Goal: Task Accomplishment & Management: Use online tool/utility

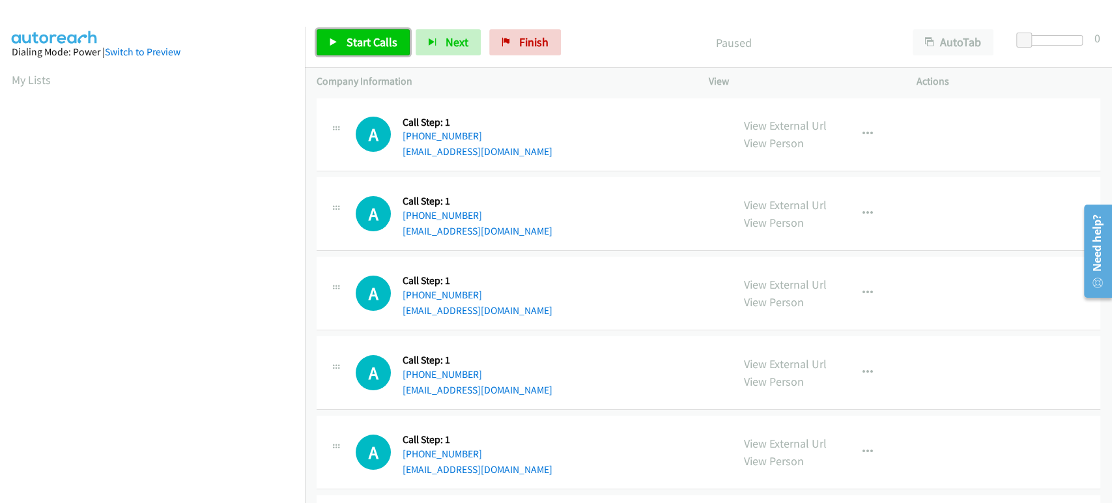
click at [349, 51] on link "Start Calls" at bounding box center [363, 42] width 93 height 26
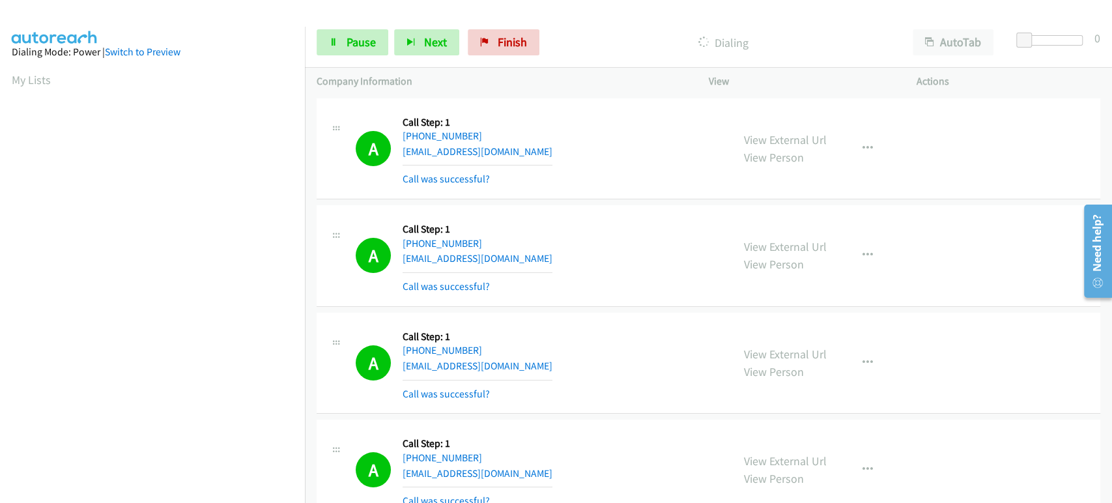
scroll to position [229, 0]
click at [354, 40] on span "Pause" at bounding box center [361, 42] width 29 height 15
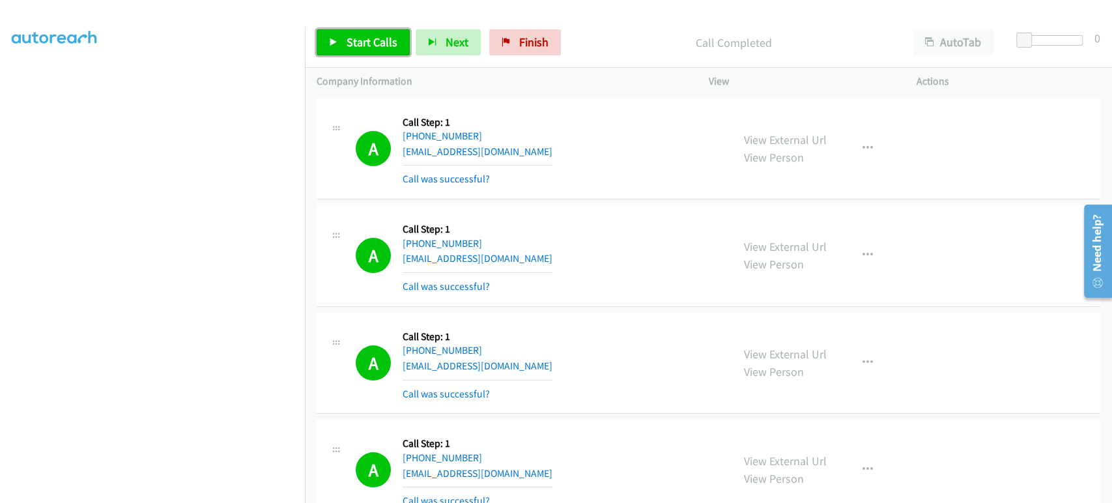
click at [349, 46] on span "Start Calls" at bounding box center [372, 42] width 51 height 15
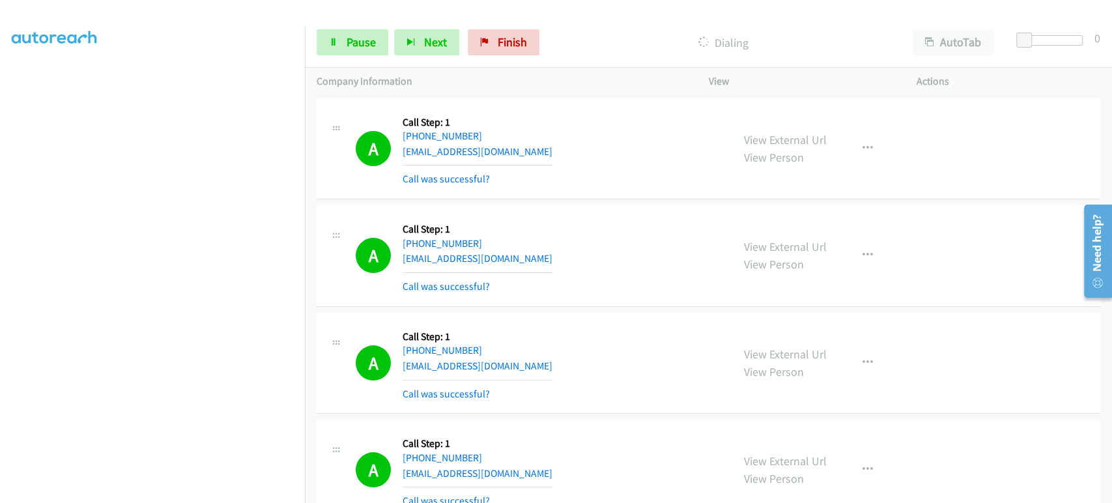
scroll to position [11, 0]
click at [333, 42] on icon at bounding box center [333, 42] width 9 height 9
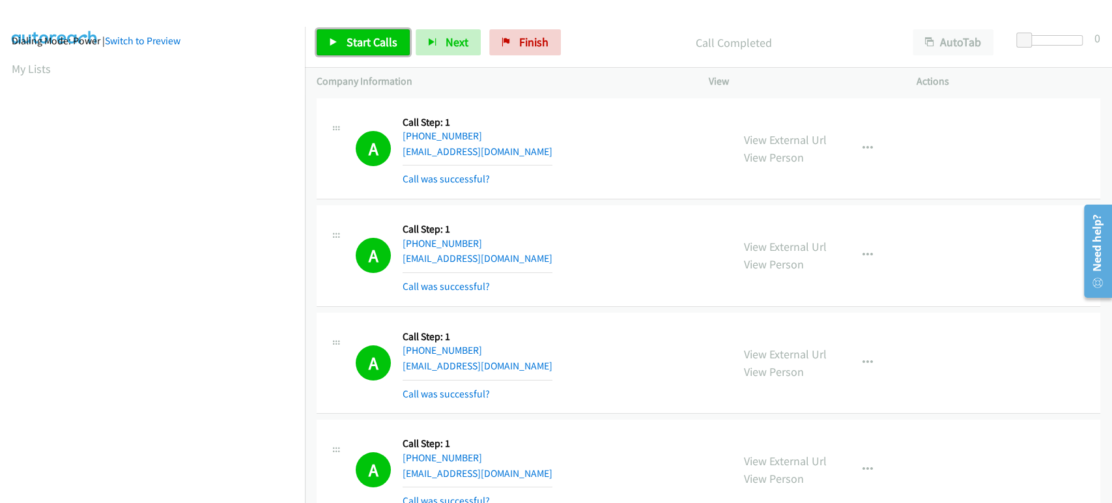
click at [364, 50] on link "Start Calls" at bounding box center [363, 42] width 93 height 26
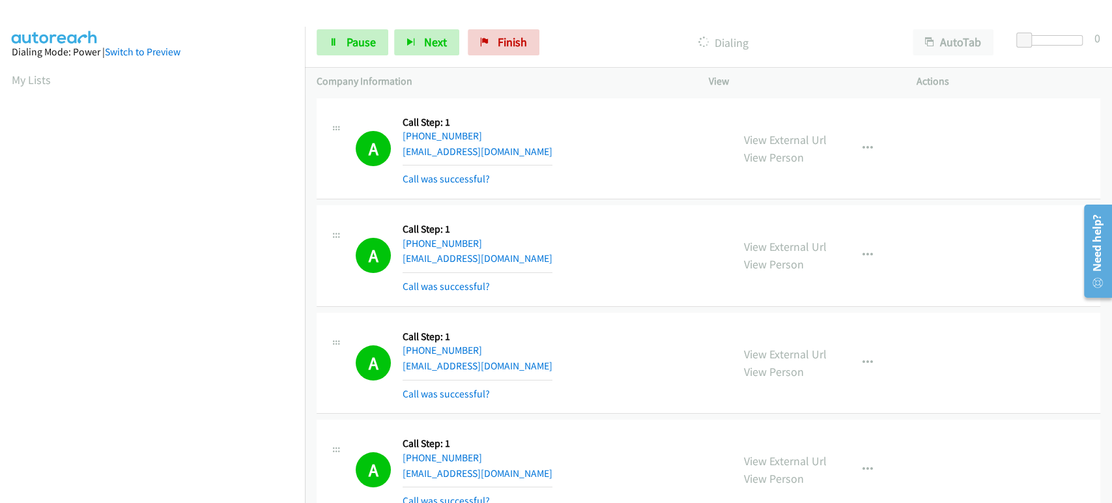
scroll to position [229, 0]
drag, startPoint x: 362, startPoint y: 48, endPoint x: 328, endPoint y: 54, distance: 34.4
click at [362, 48] on span "Pause" at bounding box center [361, 42] width 29 height 15
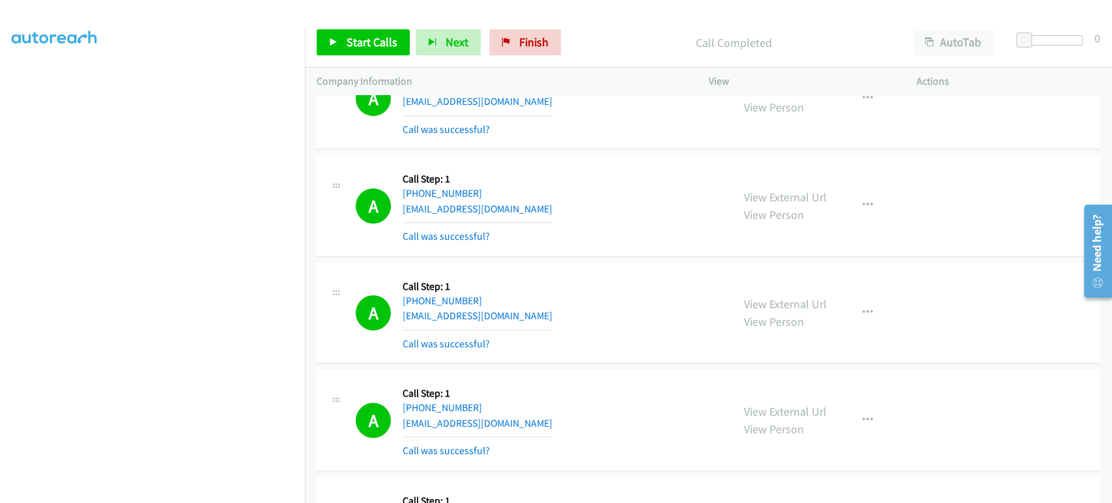
scroll to position [3981, 0]
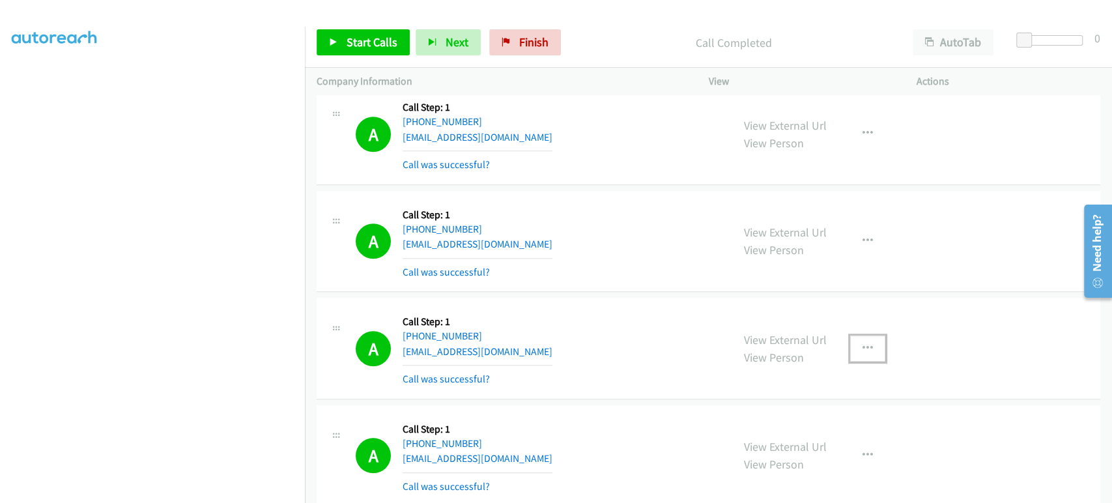
click at [864, 343] on icon "button" at bounding box center [867, 348] width 10 height 10
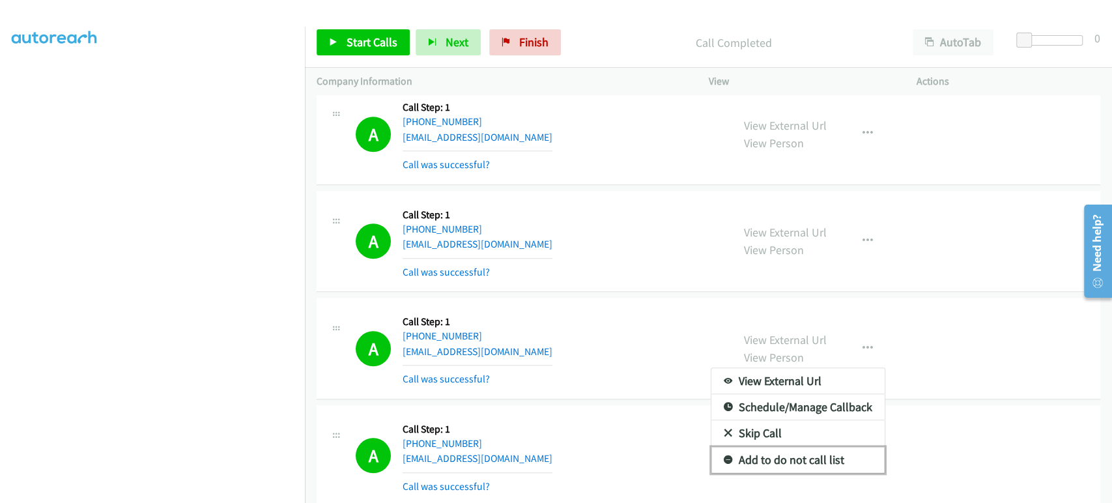
click at [792, 457] on link "Add to do not call list" at bounding box center [797, 460] width 173 height 26
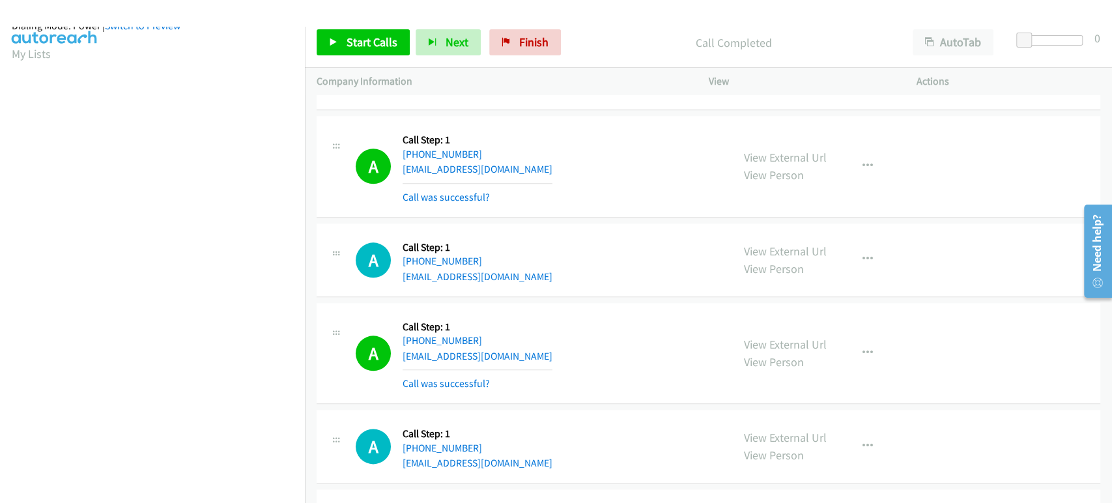
scroll to position [11, 0]
click at [864, 348] on icon "button" at bounding box center [867, 353] width 10 height 10
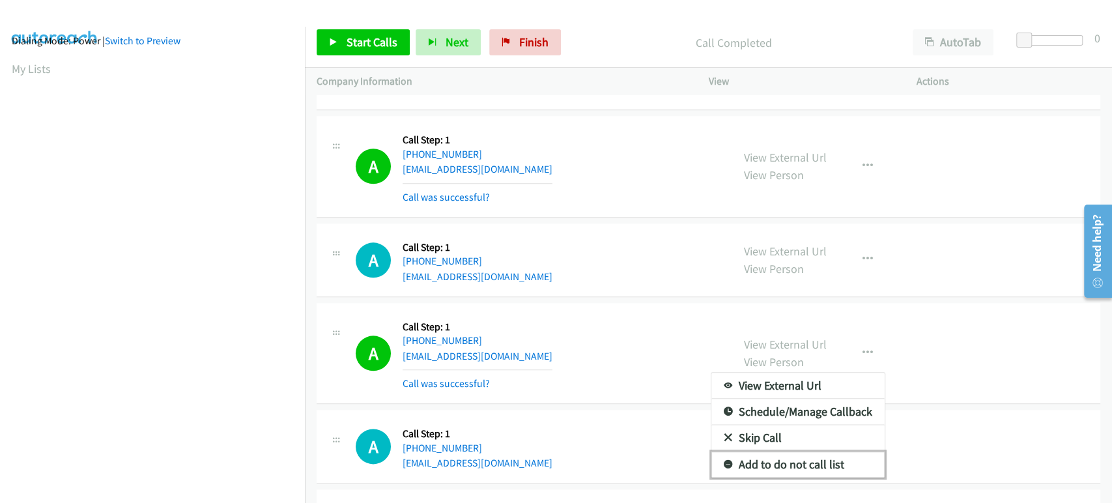
click at [743, 453] on link "Add to do not call list" at bounding box center [797, 464] width 173 height 26
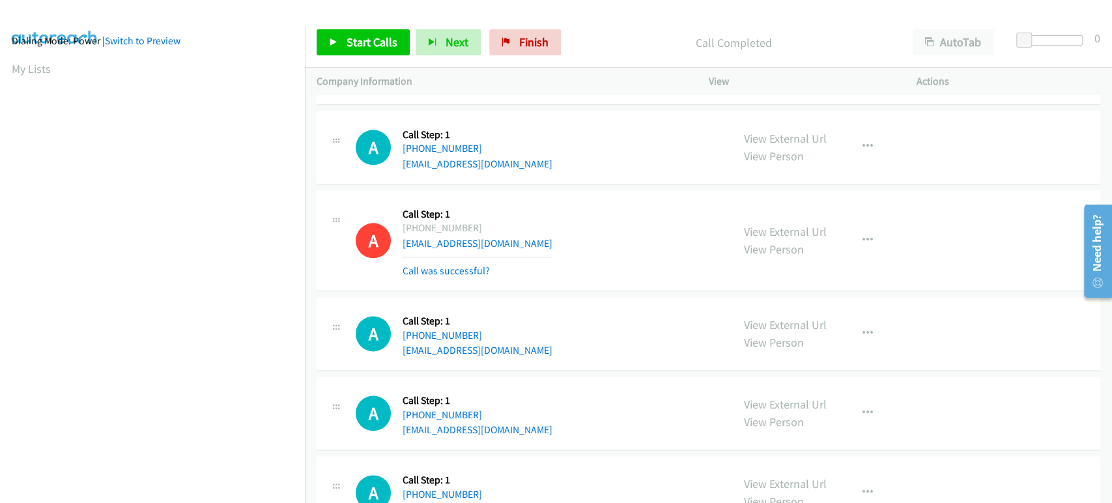
scroll to position [4414, 0]
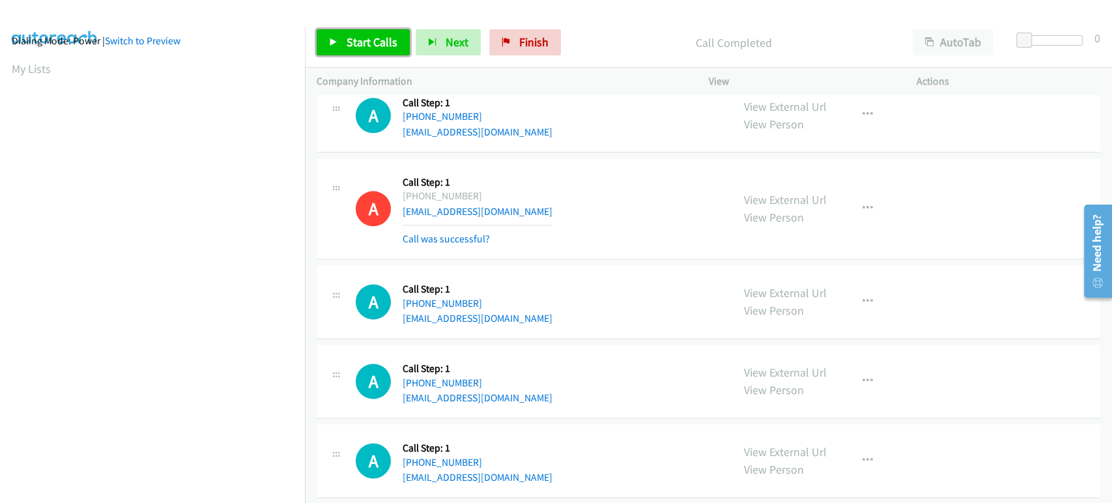
click at [350, 49] on span "Start Calls" at bounding box center [372, 42] width 51 height 15
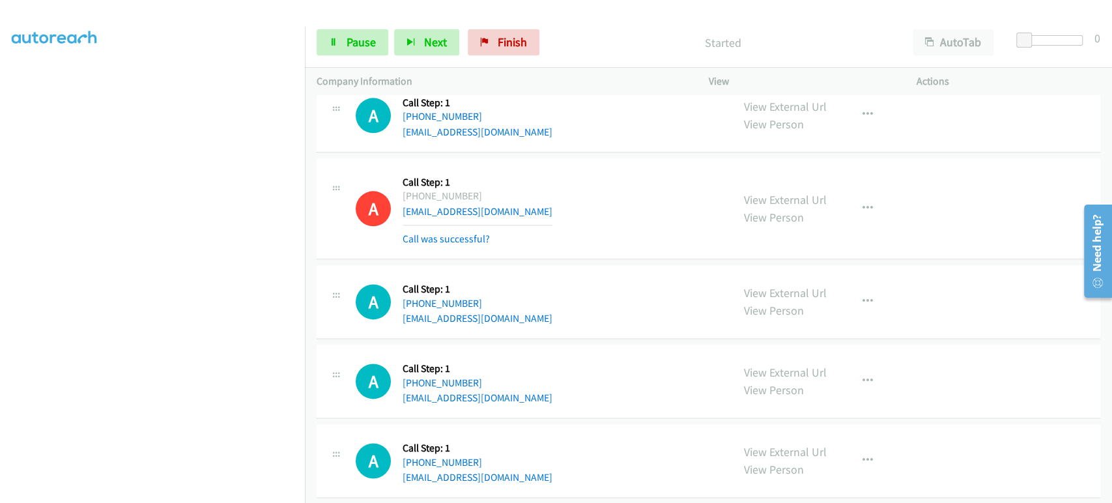
scroll to position [229, 0]
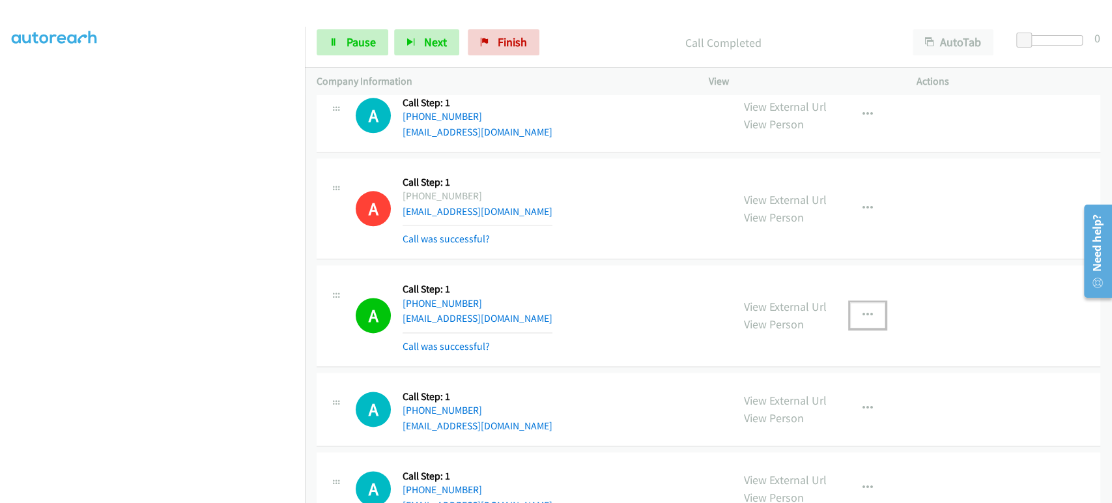
click at [862, 310] on icon "button" at bounding box center [867, 315] width 10 height 10
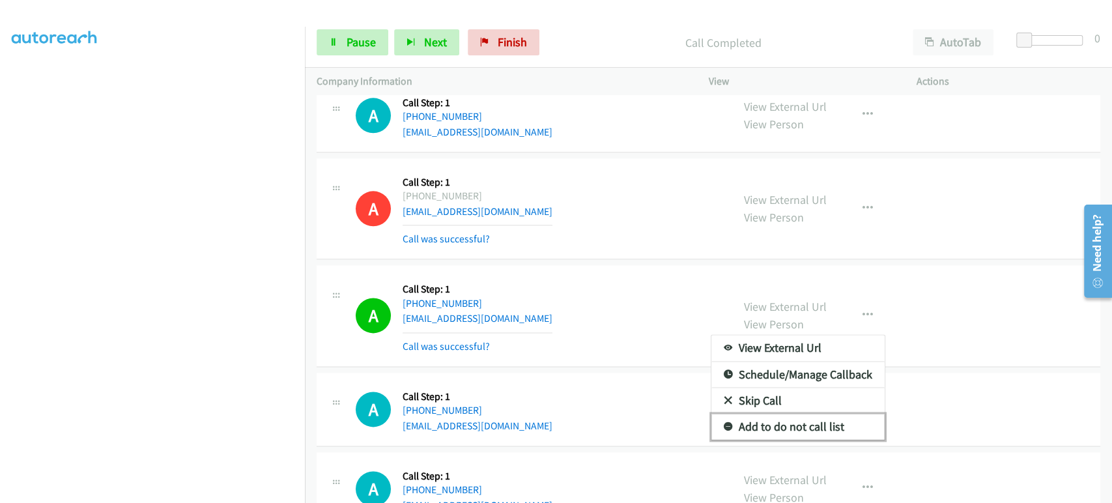
click at [802, 419] on link "Add to do not call list" at bounding box center [797, 427] width 173 height 26
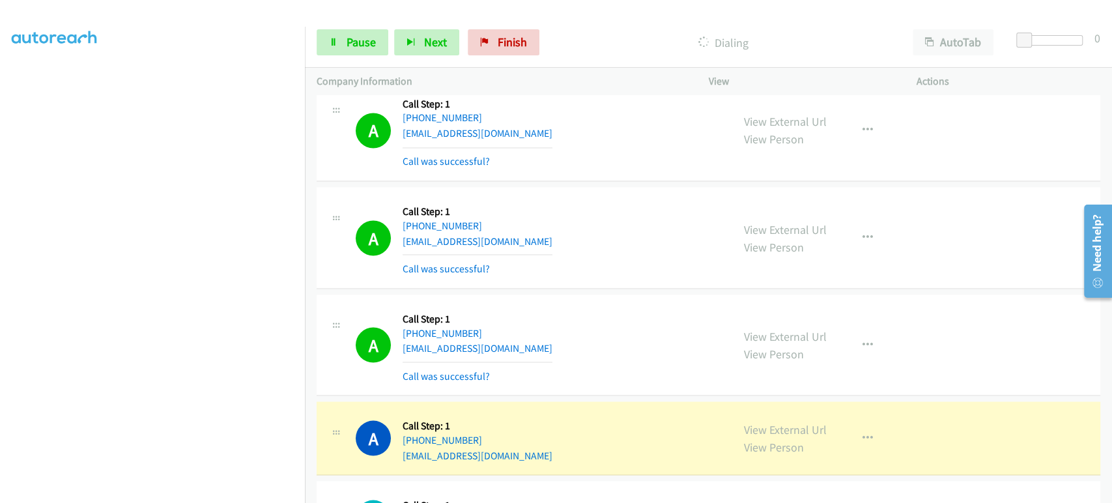
scroll to position [0, 0]
click at [360, 37] on span "Pause" at bounding box center [361, 42] width 29 height 15
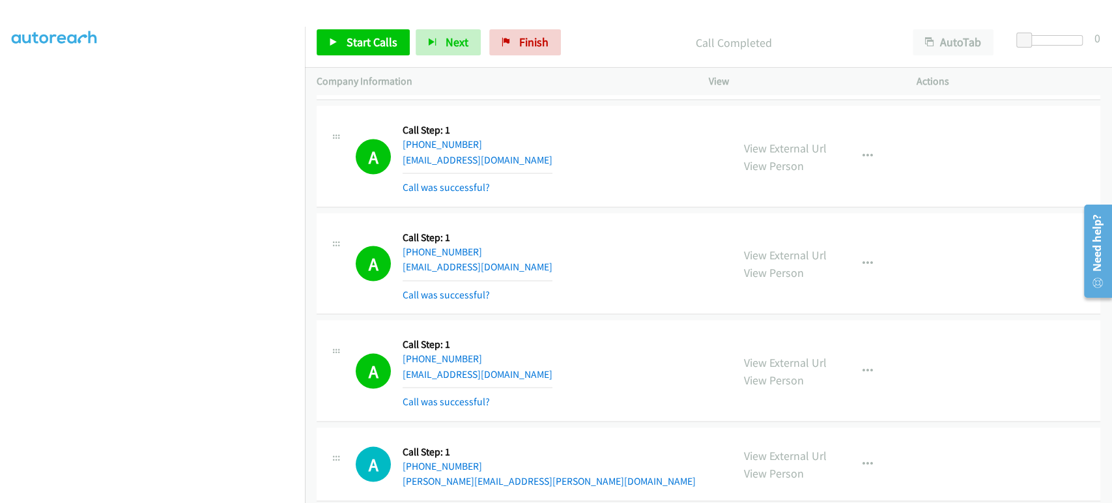
scroll to position [4993, 0]
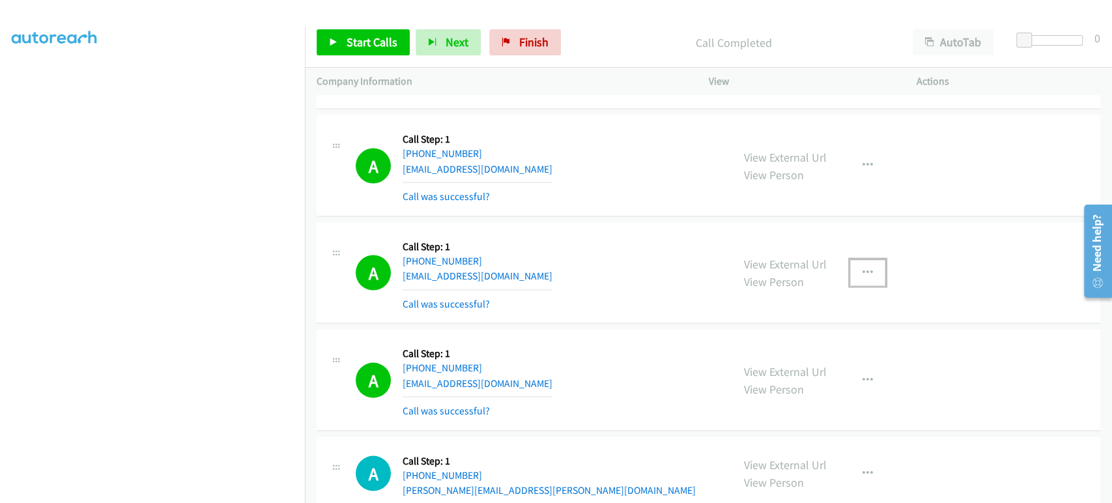
click at [863, 267] on icon "button" at bounding box center [867, 272] width 10 height 10
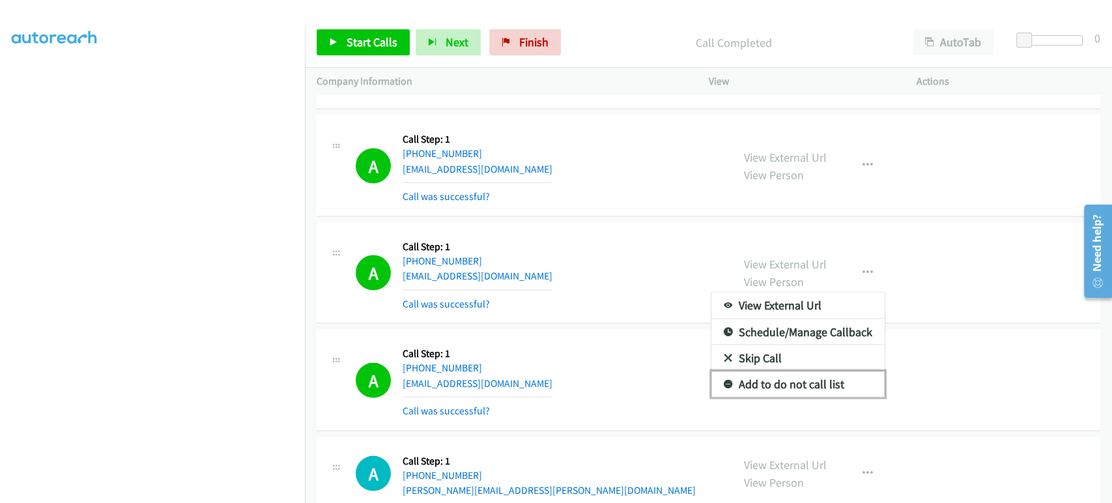
click at [766, 371] on link "Add to do not call list" at bounding box center [797, 384] width 173 height 26
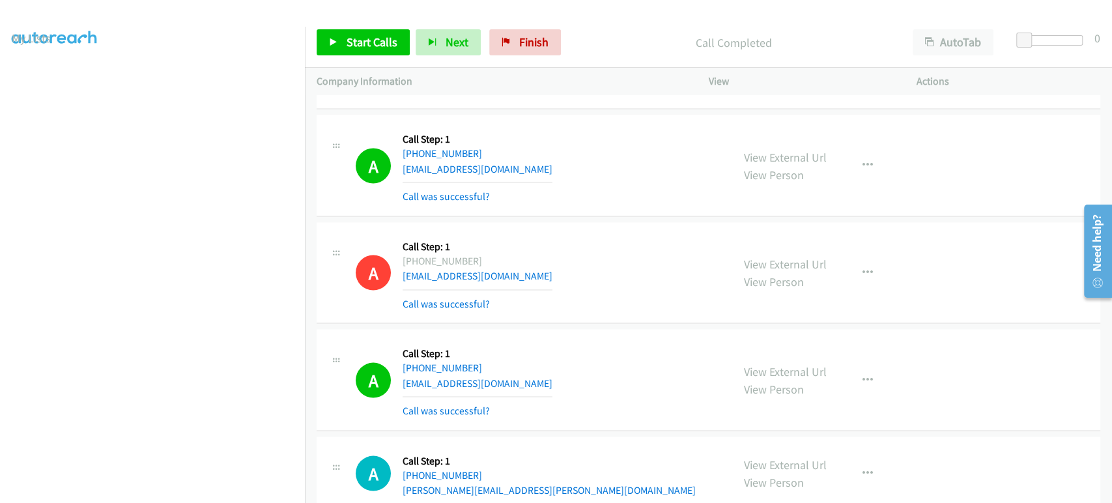
scroll to position [0, 0]
click at [365, 40] on span "Start Calls" at bounding box center [372, 42] width 51 height 15
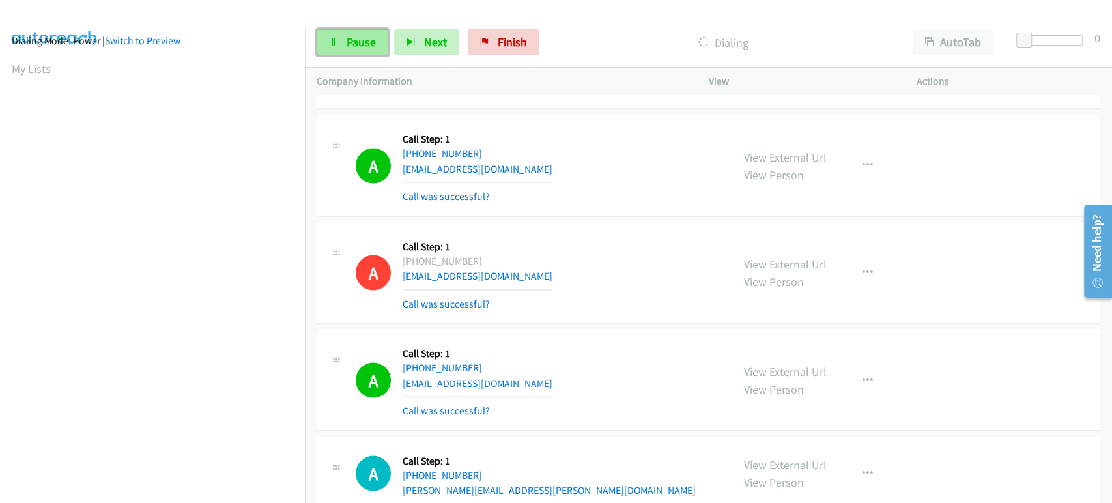
click at [342, 46] on link "Pause" at bounding box center [353, 42] width 72 height 26
click at [338, 51] on link "Start Calls" at bounding box center [363, 42] width 93 height 26
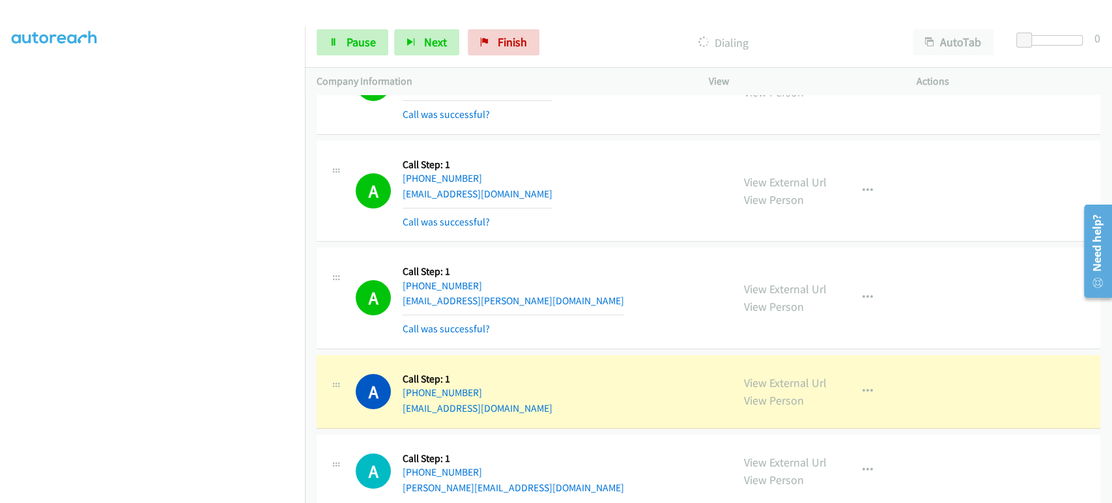
scroll to position [229, 0]
click at [862, 292] on icon "button" at bounding box center [867, 297] width 10 height 10
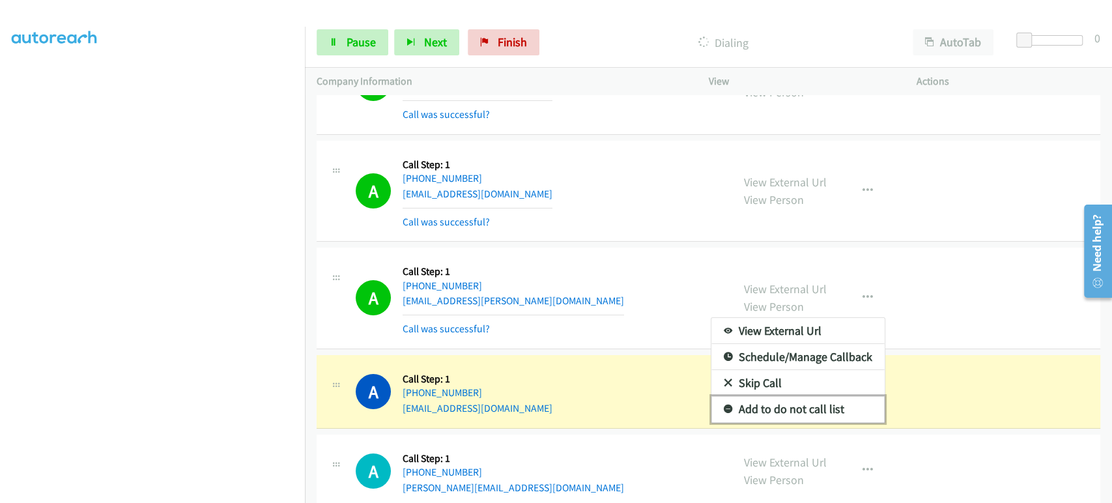
click at [773, 400] on link "Add to do not call list" at bounding box center [797, 409] width 173 height 26
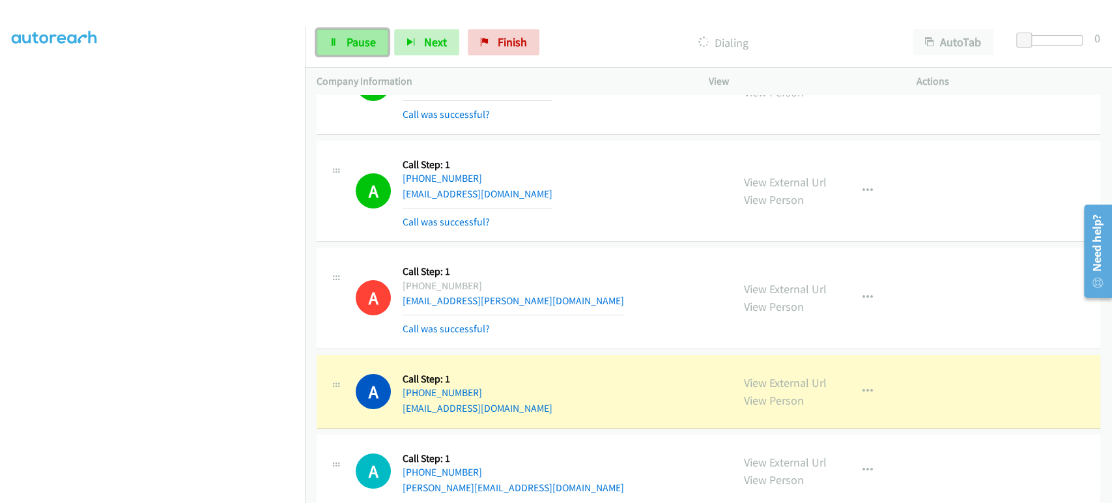
click at [356, 48] on span "Pause" at bounding box center [361, 42] width 29 height 15
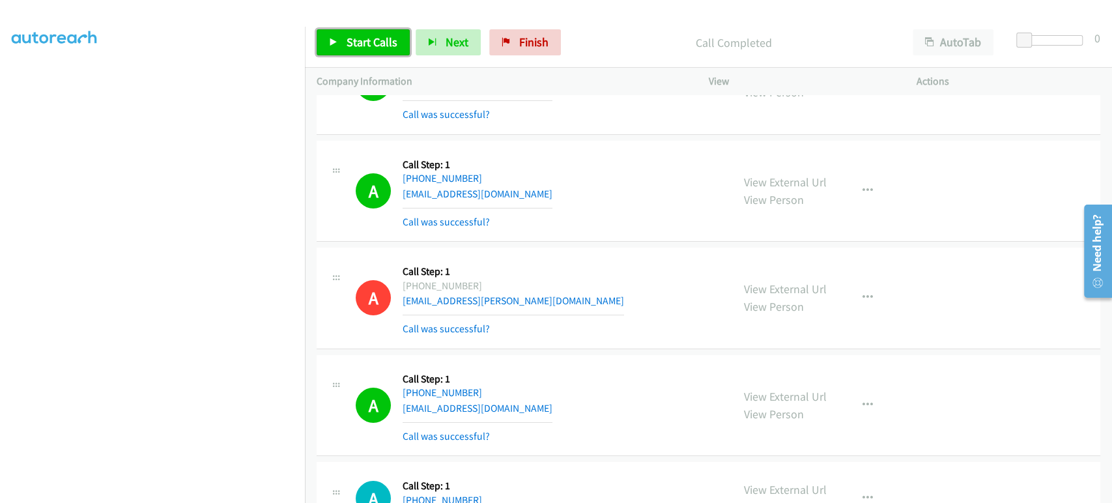
click at [369, 39] on span "Start Calls" at bounding box center [372, 42] width 51 height 15
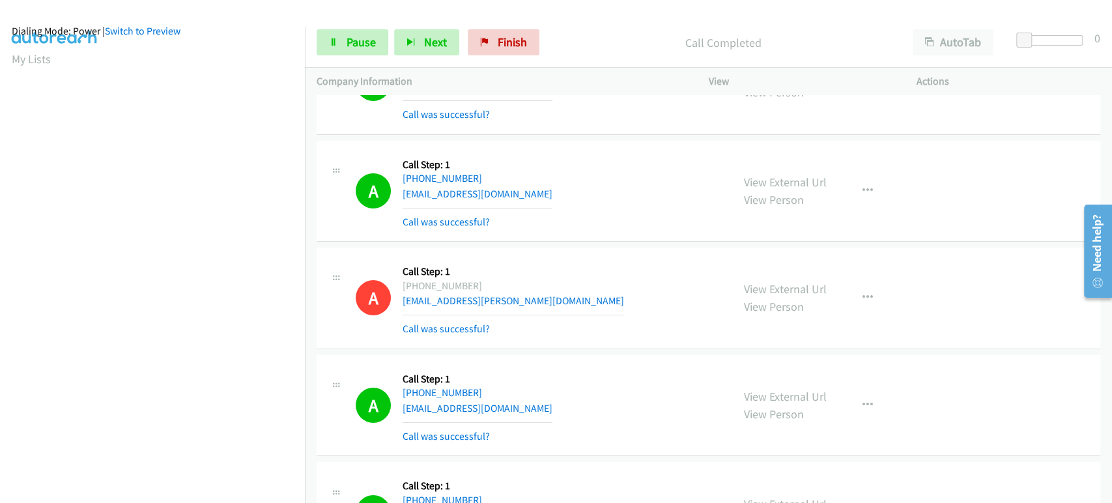
scroll to position [0, 0]
click at [330, 51] on link "Pause" at bounding box center [353, 42] width 72 height 26
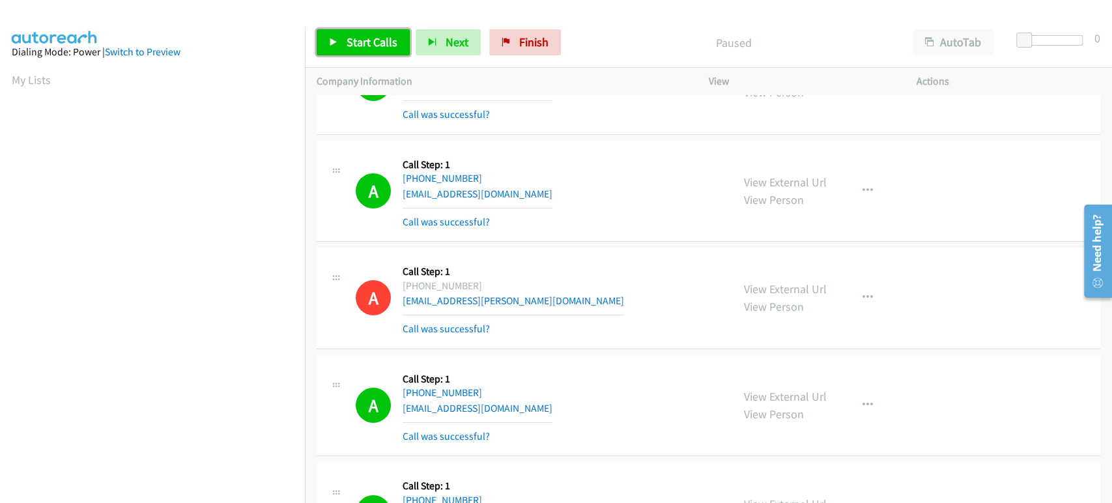
click at [335, 48] on link "Start Calls" at bounding box center [363, 42] width 93 height 26
click at [361, 37] on span "Pause" at bounding box center [361, 42] width 29 height 15
click at [350, 40] on span "Start Calls" at bounding box center [372, 42] width 51 height 15
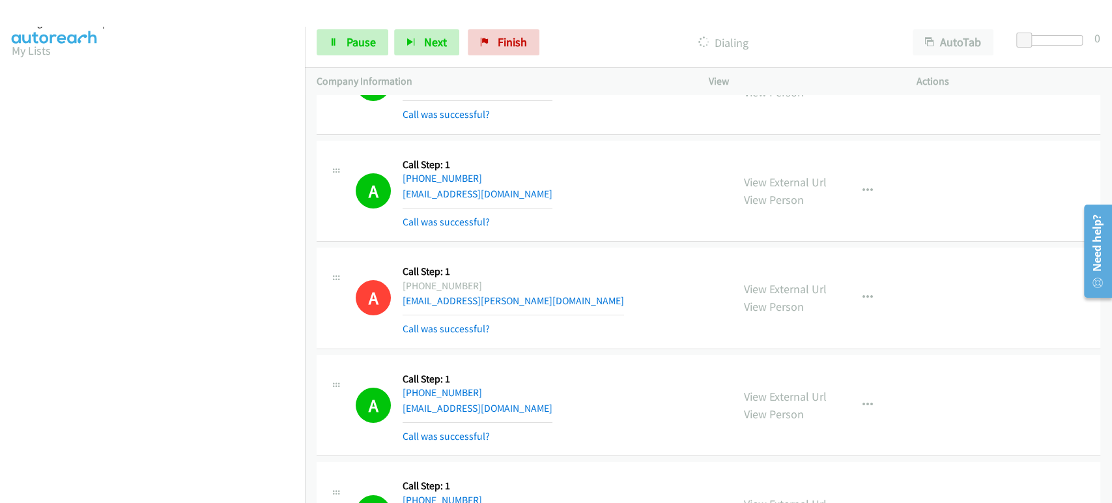
scroll to position [11, 0]
click at [342, 36] on link "Pause" at bounding box center [353, 42] width 72 height 26
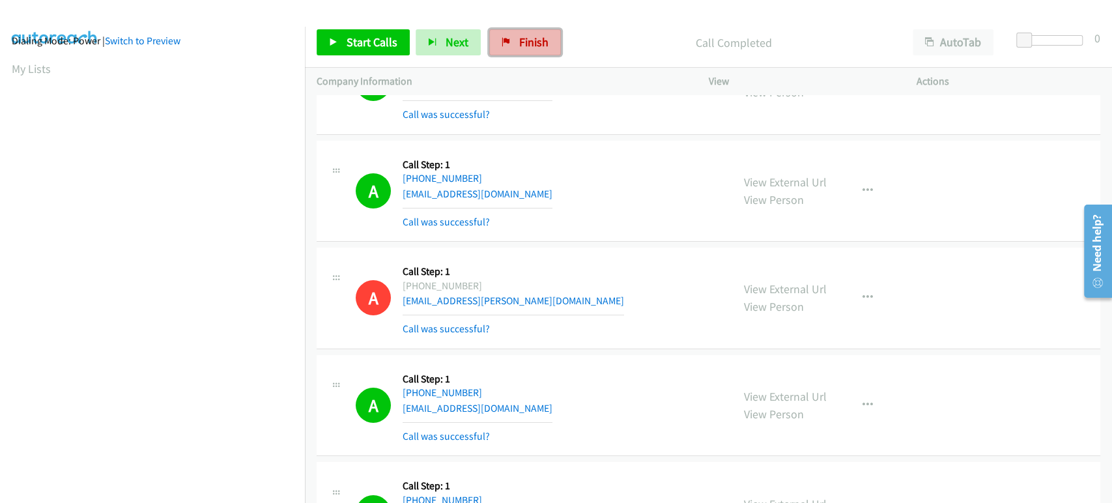
click at [536, 42] on span "Finish" at bounding box center [533, 42] width 29 height 15
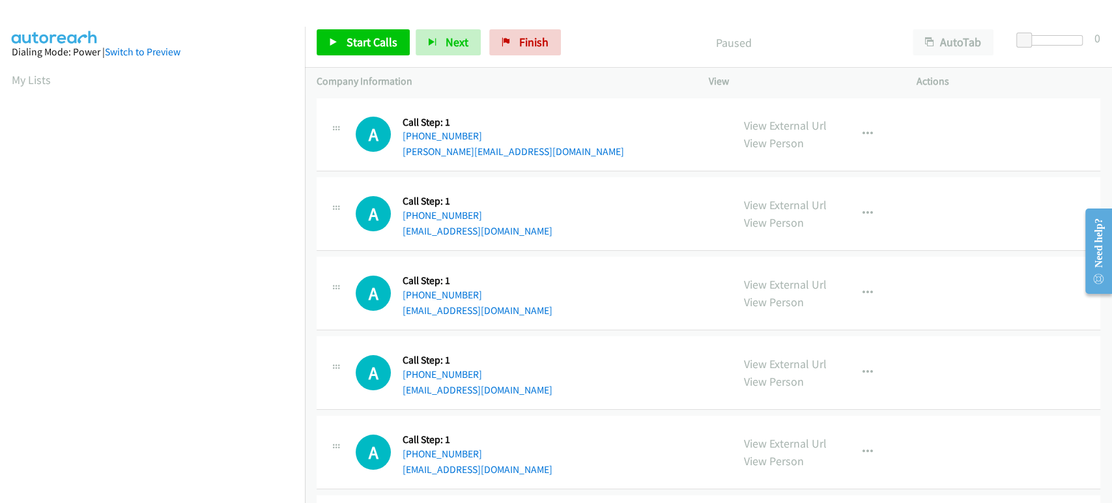
click at [644, 29] on div "Paused" at bounding box center [734, 42] width 334 height 26
click at [354, 50] on link "Start Calls" at bounding box center [363, 42] width 93 height 26
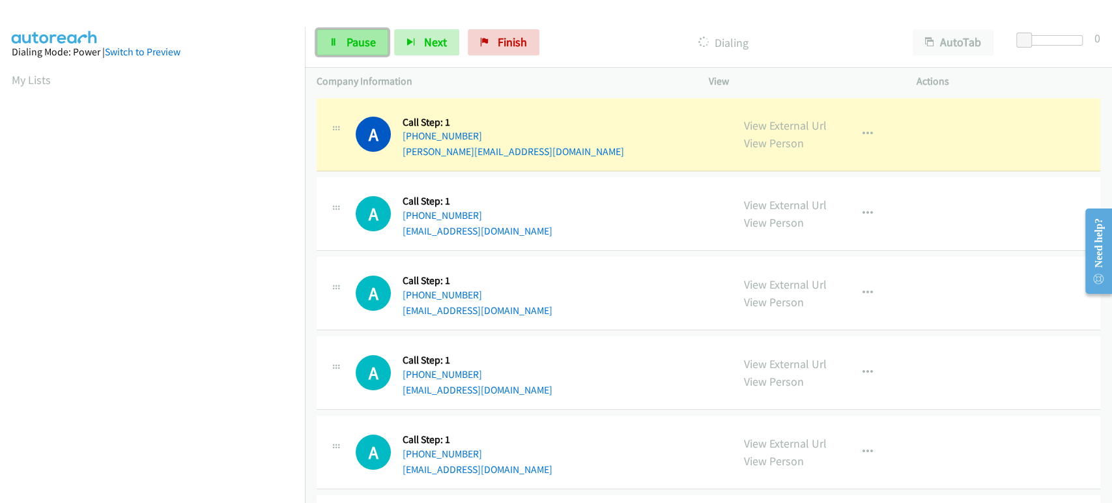
click at [350, 39] on span "Pause" at bounding box center [361, 42] width 29 height 15
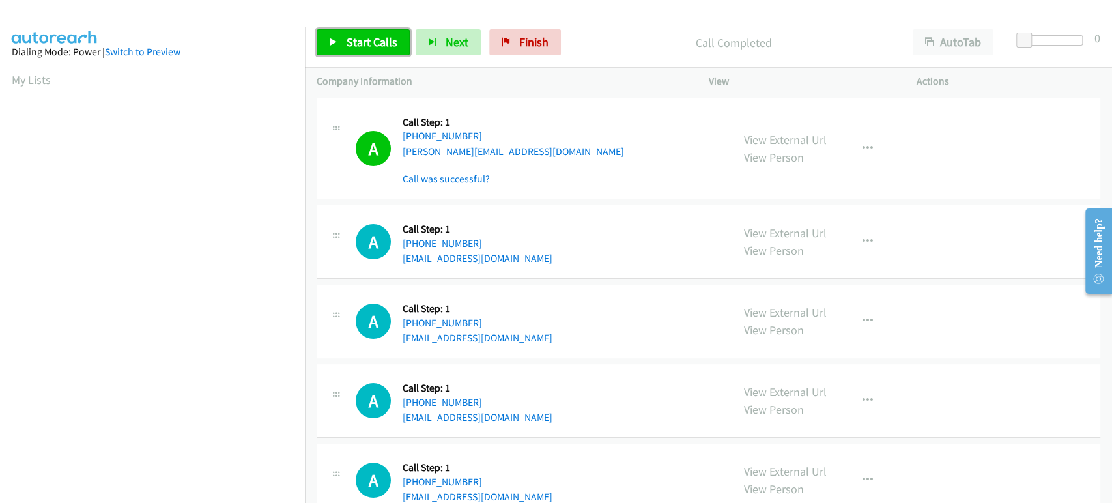
click at [351, 46] on span "Start Calls" at bounding box center [372, 42] width 51 height 15
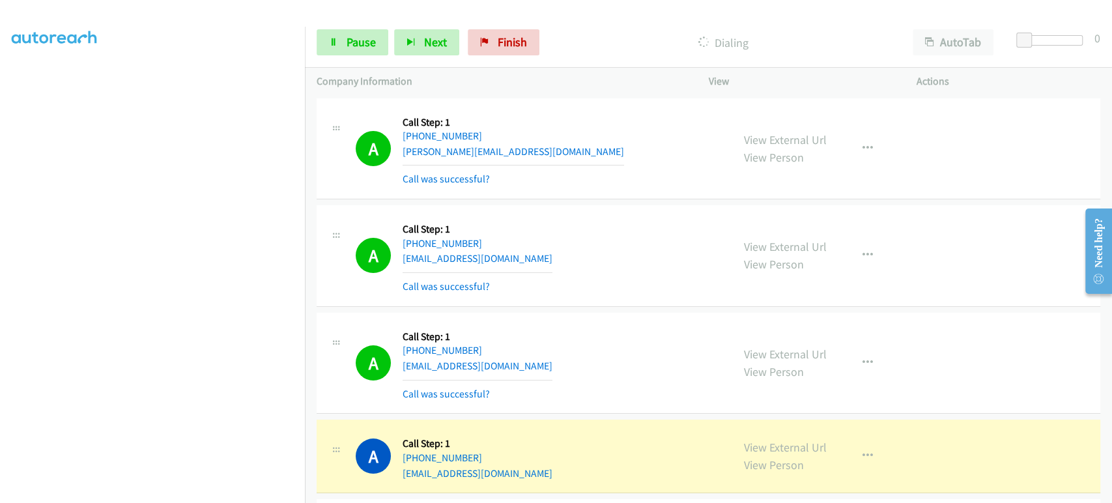
scroll to position [145, 0]
click at [865, 360] on icon "button" at bounding box center [867, 363] width 10 height 10
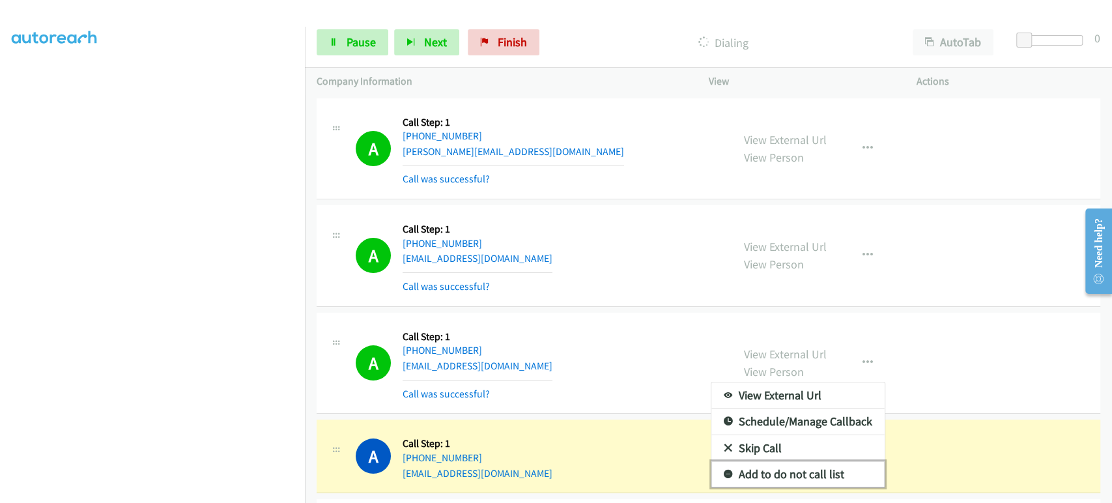
click at [795, 473] on link "Add to do not call list" at bounding box center [797, 474] width 173 height 26
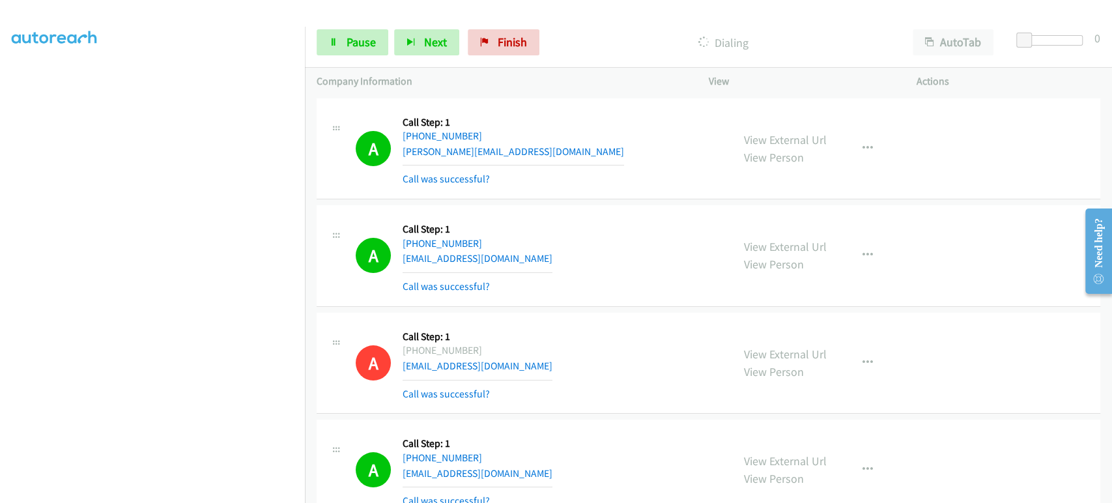
scroll to position [0, 0]
click at [364, 33] on link "Pause" at bounding box center [353, 42] width 72 height 26
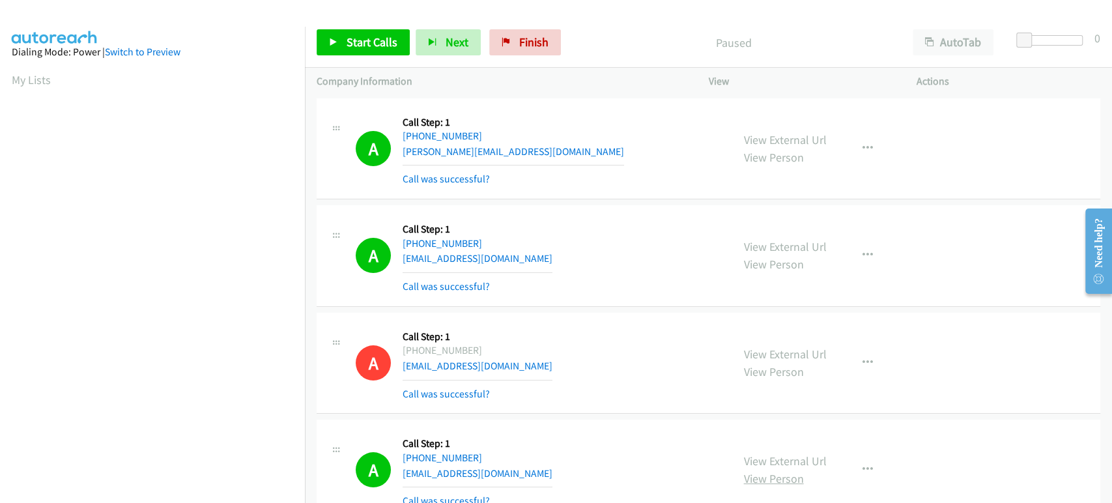
scroll to position [229, 0]
click at [354, 48] on span "Start Calls" at bounding box center [372, 42] width 51 height 15
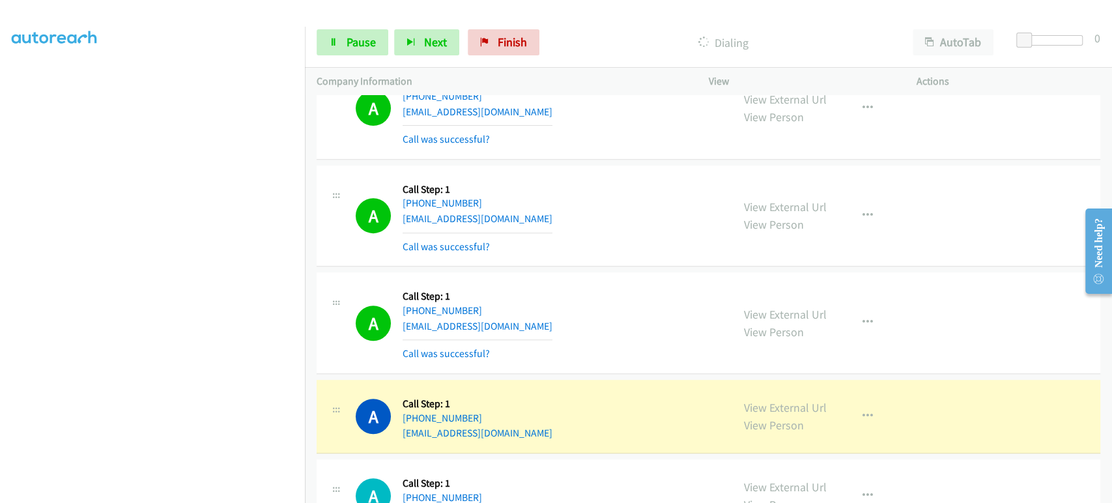
scroll to position [0, 0]
click at [354, 38] on span "Pause" at bounding box center [361, 42] width 29 height 15
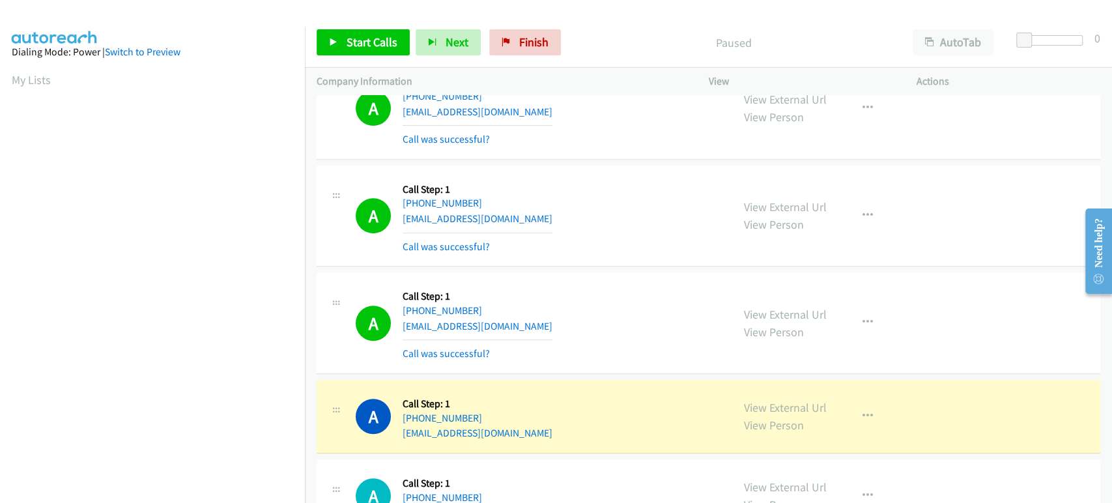
scroll to position [229, 0]
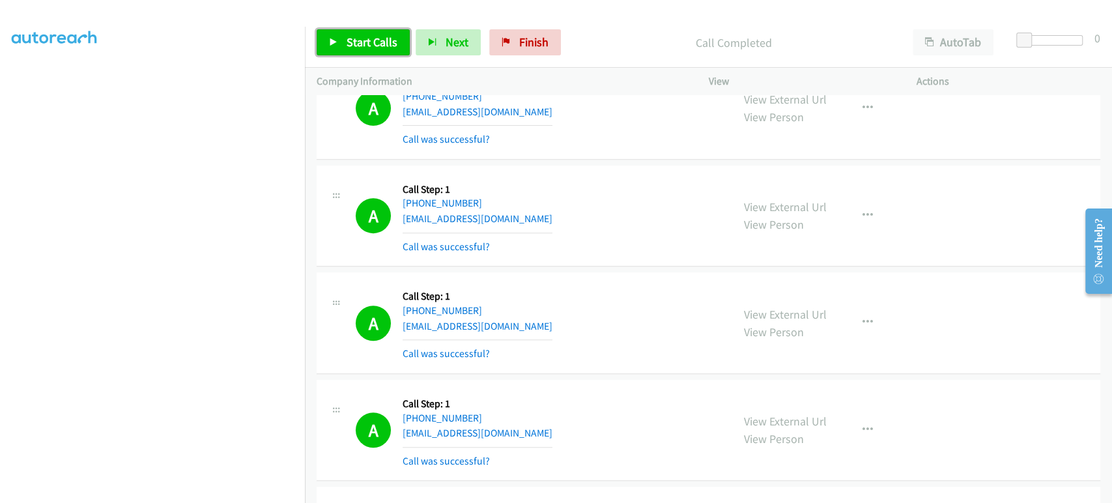
click at [356, 50] on link "Start Calls" at bounding box center [363, 42] width 93 height 26
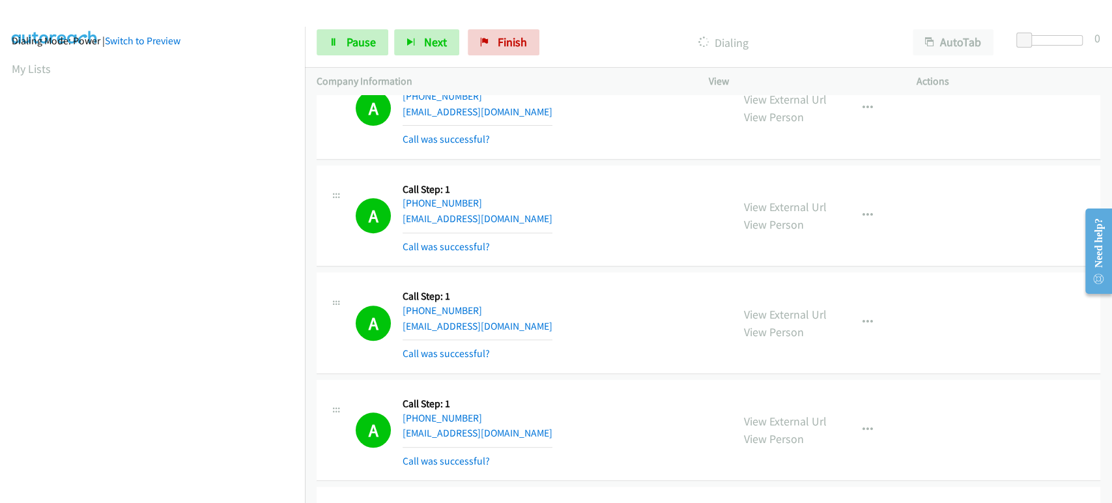
scroll to position [0, 0]
click at [356, 38] on span "Pause" at bounding box center [361, 42] width 29 height 15
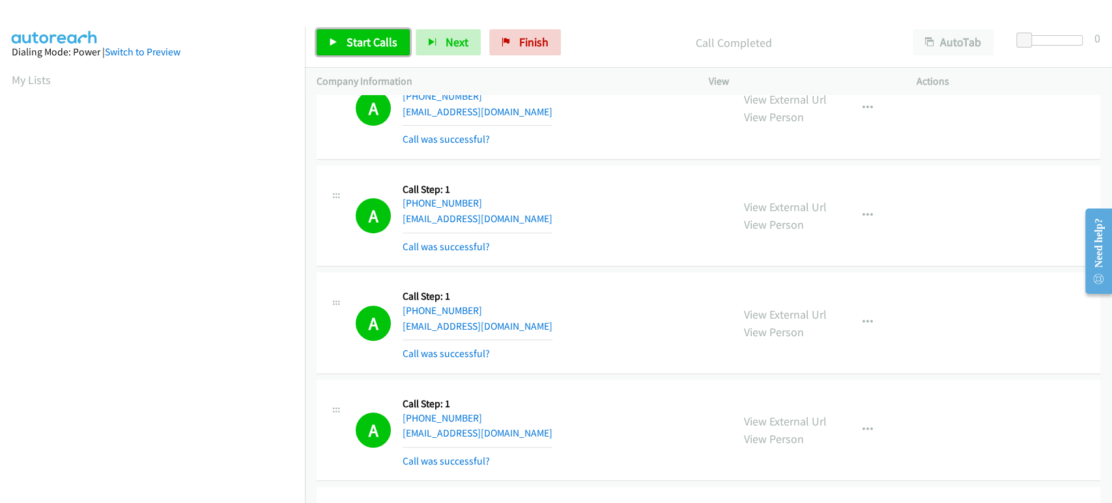
click at [358, 51] on link "Start Calls" at bounding box center [363, 42] width 93 height 26
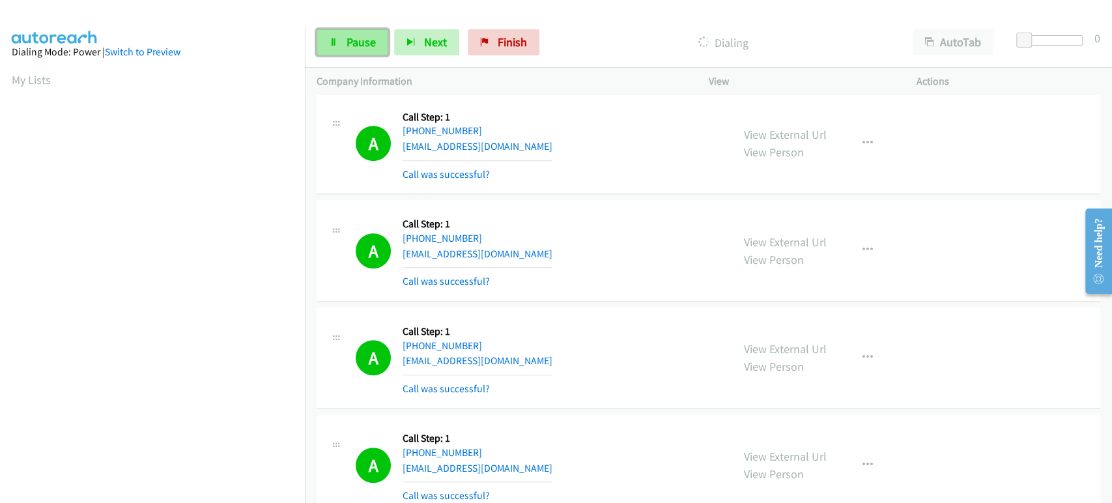
click at [341, 41] on link "Pause" at bounding box center [353, 42] width 72 height 26
click at [378, 37] on span "Start Calls" at bounding box center [372, 42] width 51 height 15
click at [373, 41] on span "Pause" at bounding box center [361, 42] width 29 height 15
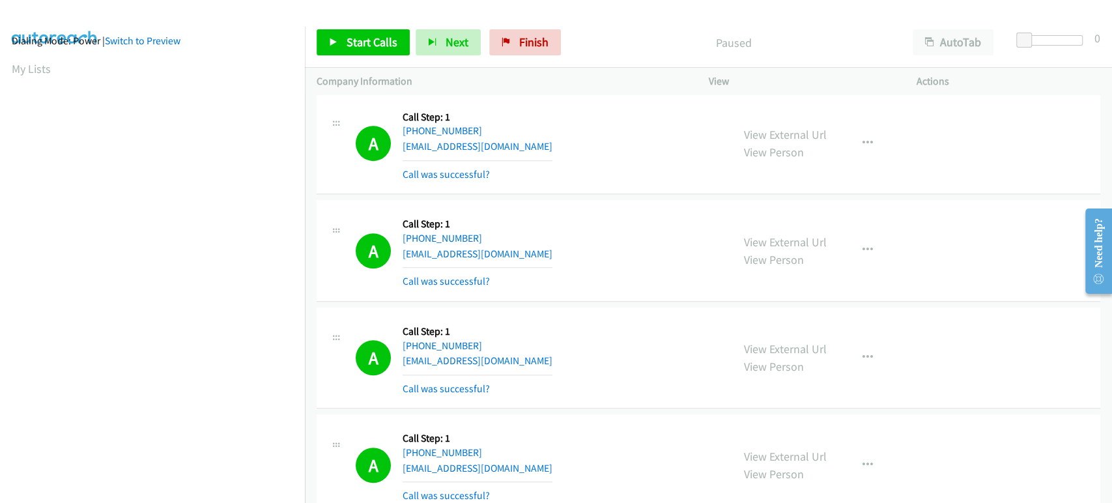
scroll to position [229, 0]
click at [362, 47] on span "Start Calls" at bounding box center [372, 42] width 51 height 15
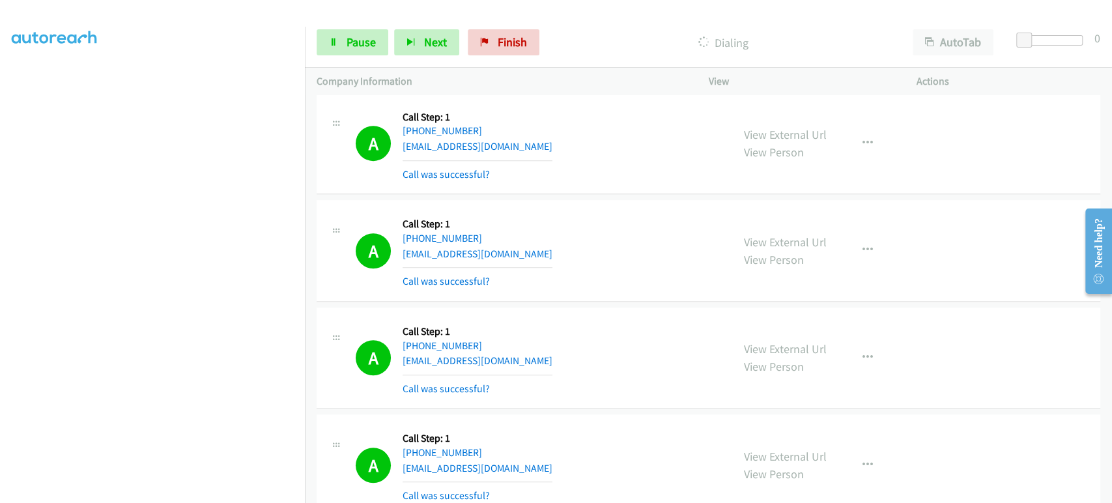
scroll to position [0, 0]
click at [351, 46] on span "Pause" at bounding box center [361, 42] width 29 height 15
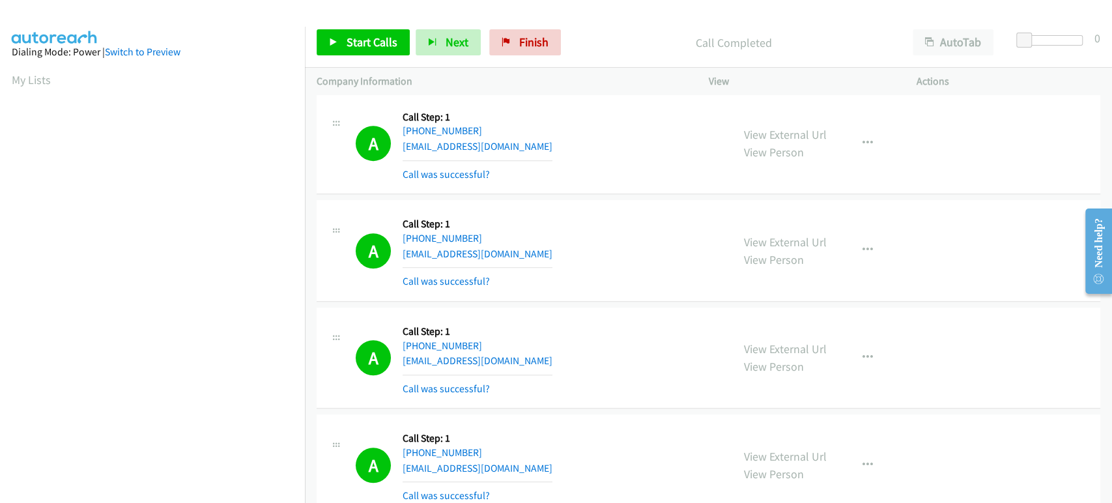
scroll to position [229, 0]
click at [338, 53] on link "Start Calls" at bounding box center [363, 42] width 93 height 26
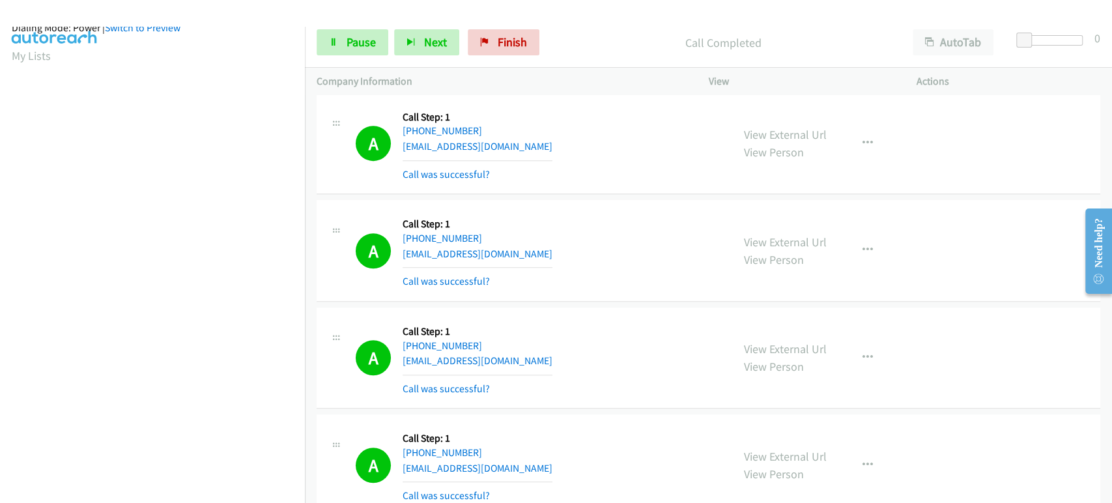
scroll to position [0, 0]
click at [344, 43] on link "Pause" at bounding box center [353, 42] width 72 height 26
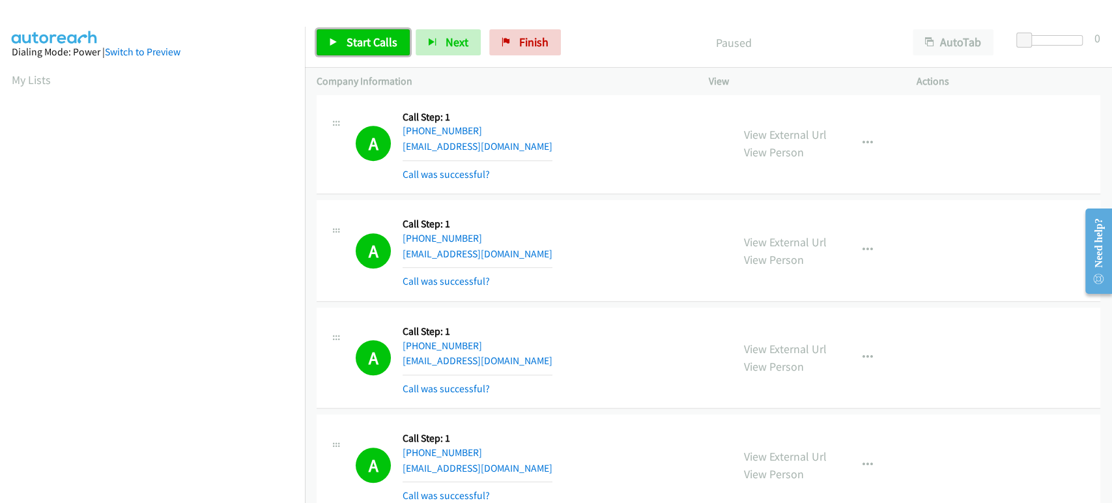
click at [347, 42] on span "Start Calls" at bounding box center [372, 42] width 51 height 15
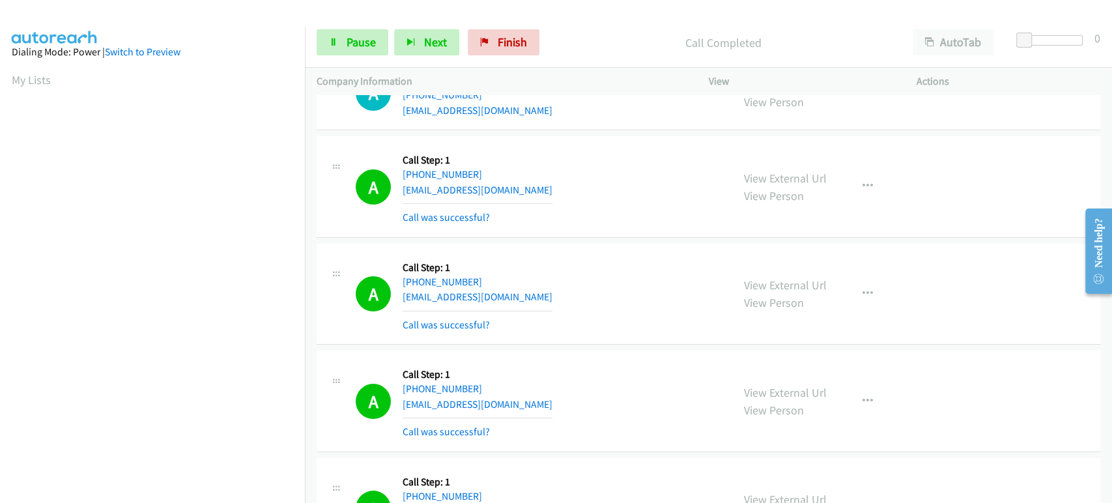
scroll to position [229, 0]
click at [333, 42] on icon at bounding box center [333, 42] width 9 height 9
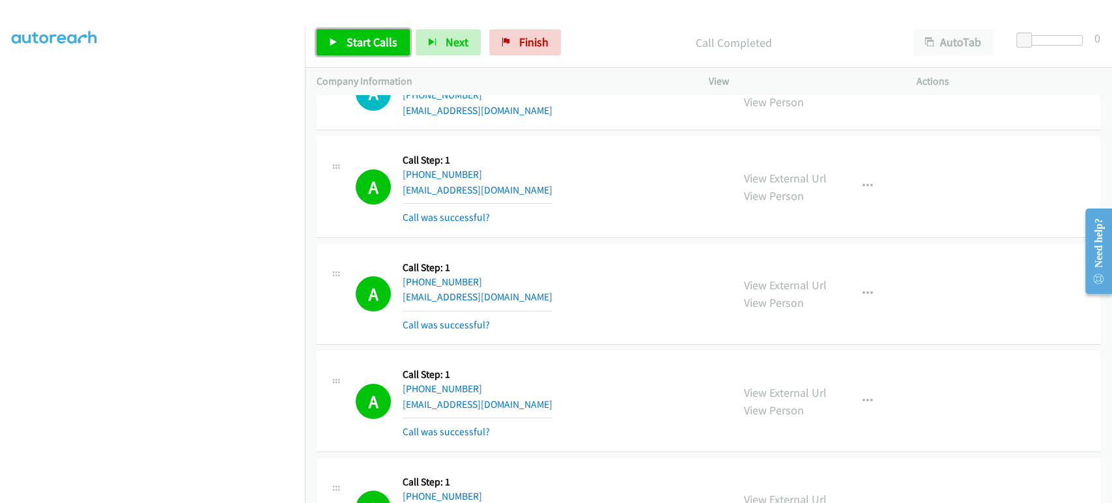
click at [383, 44] on span "Start Calls" at bounding box center [372, 42] width 51 height 15
click at [363, 50] on link "Pause" at bounding box center [353, 42] width 72 height 26
click at [364, 46] on span "Start Calls" at bounding box center [372, 42] width 51 height 15
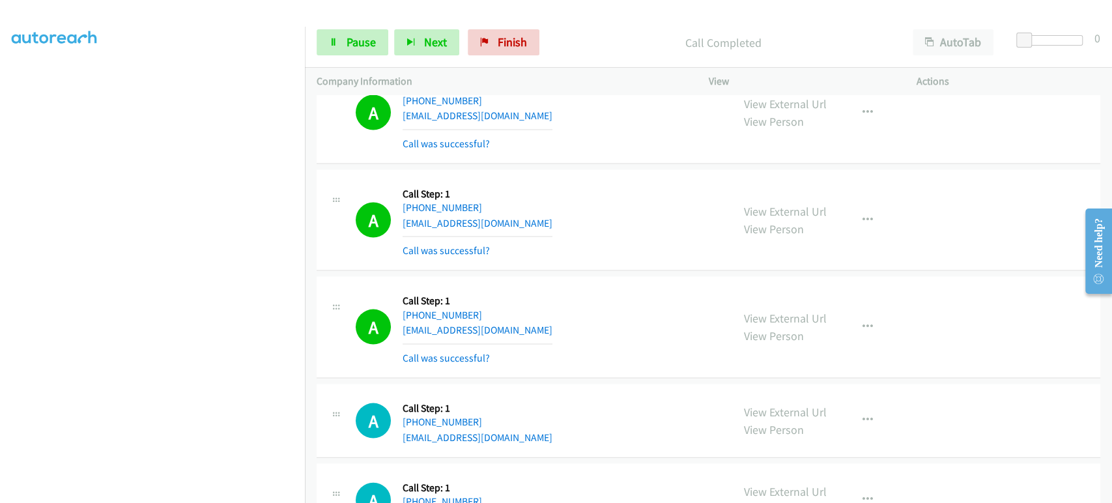
scroll to position [5066, 0]
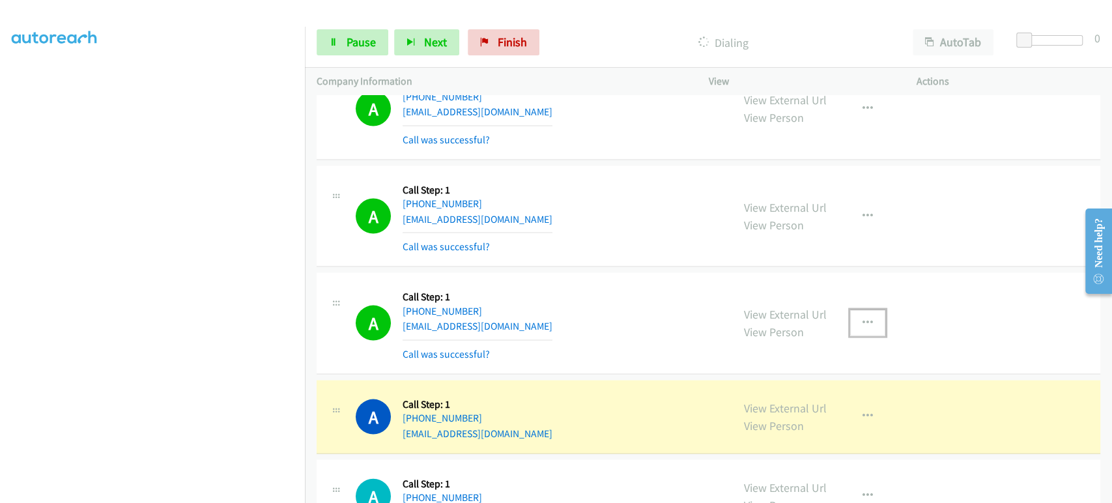
click at [865, 317] on icon "button" at bounding box center [867, 322] width 10 height 10
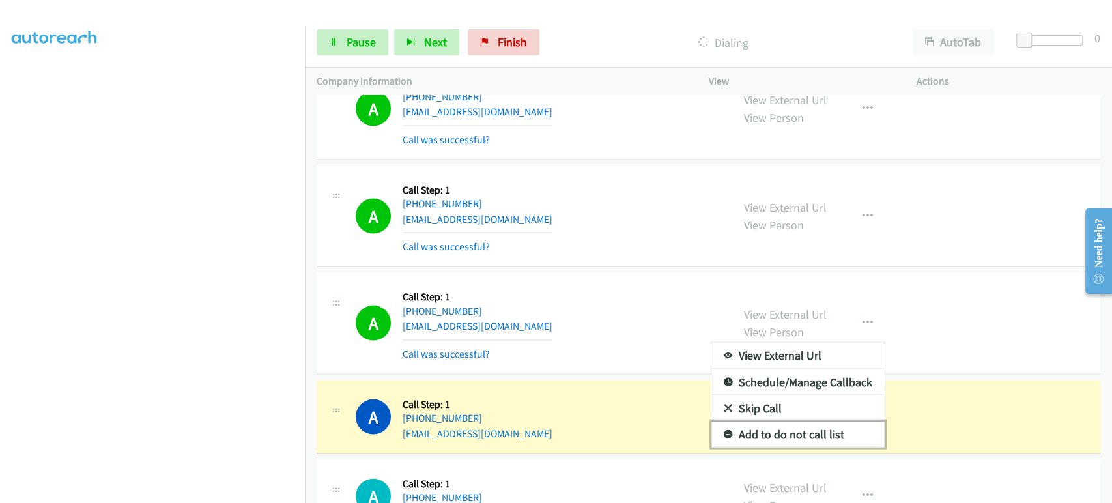
click at [797, 421] on link "Add to do not call list" at bounding box center [797, 434] width 173 height 26
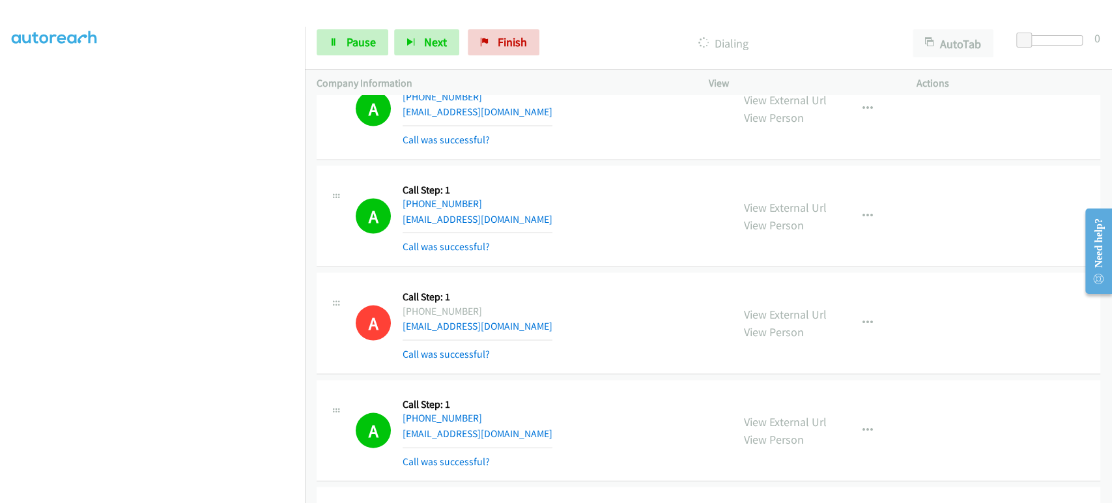
scroll to position [0, 0]
click at [359, 40] on span "Pause" at bounding box center [361, 42] width 29 height 15
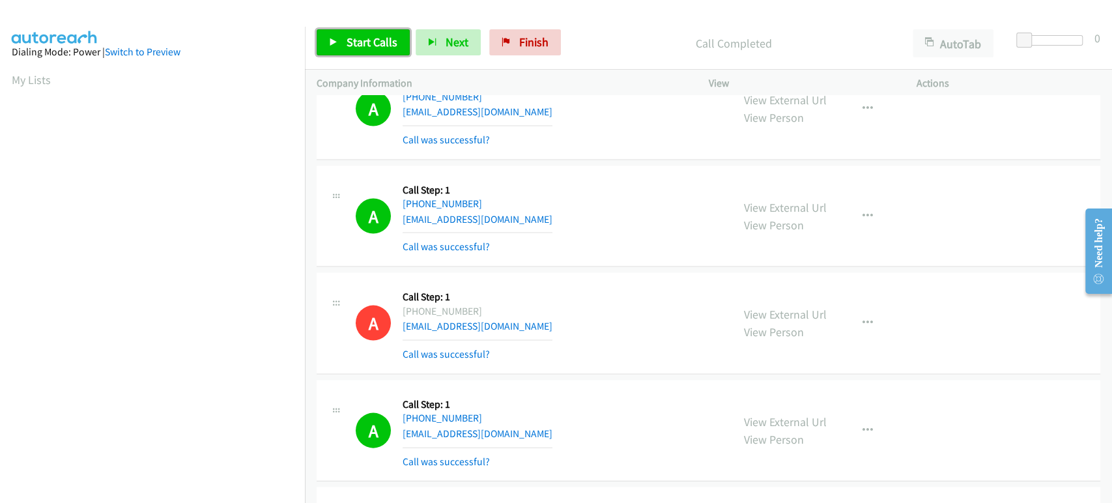
click at [350, 42] on span "Start Calls" at bounding box center [372, 42] width 51 height 15
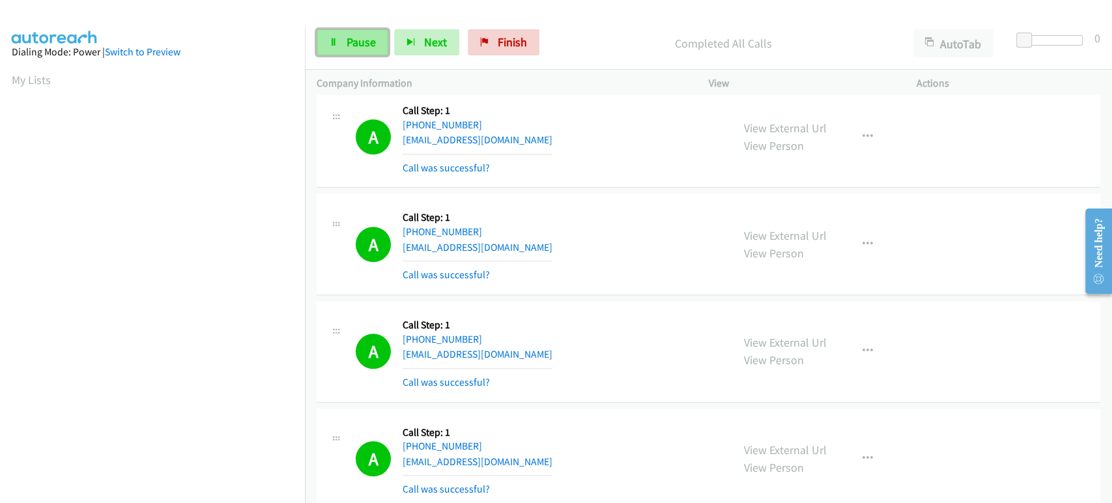
click at [328, 44] on link "Pause" at bounding box center [353, 42] width 72 height 26
click at [347, 38] on span "Start Calls" at bounding box center [372, 42] width 51 height 15
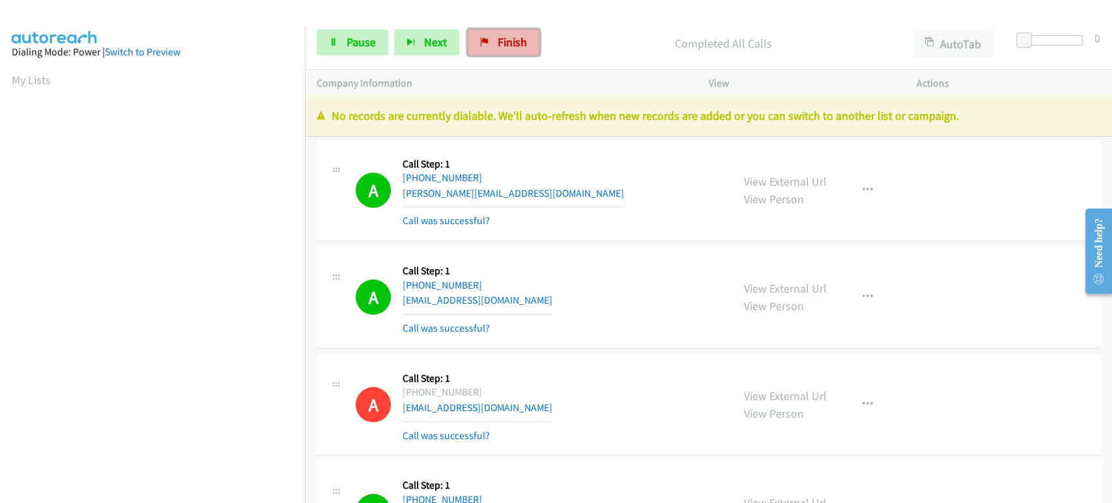
click at [500, 50] on link "Finish" at bounding box center [504, 42] width 72 height 26
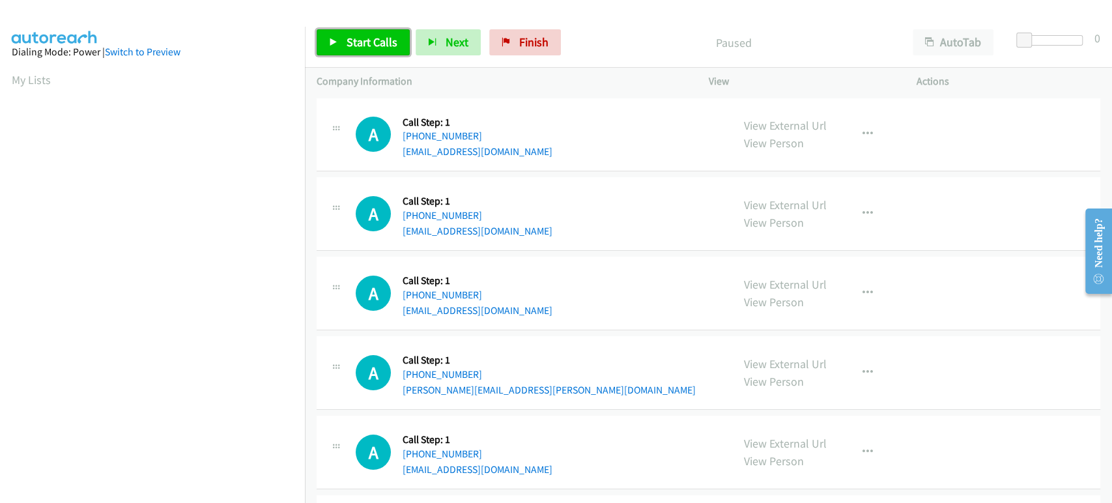
click at [343, 43] on link "Start Calls" at bounding box center [363, 42] width 93 height 26
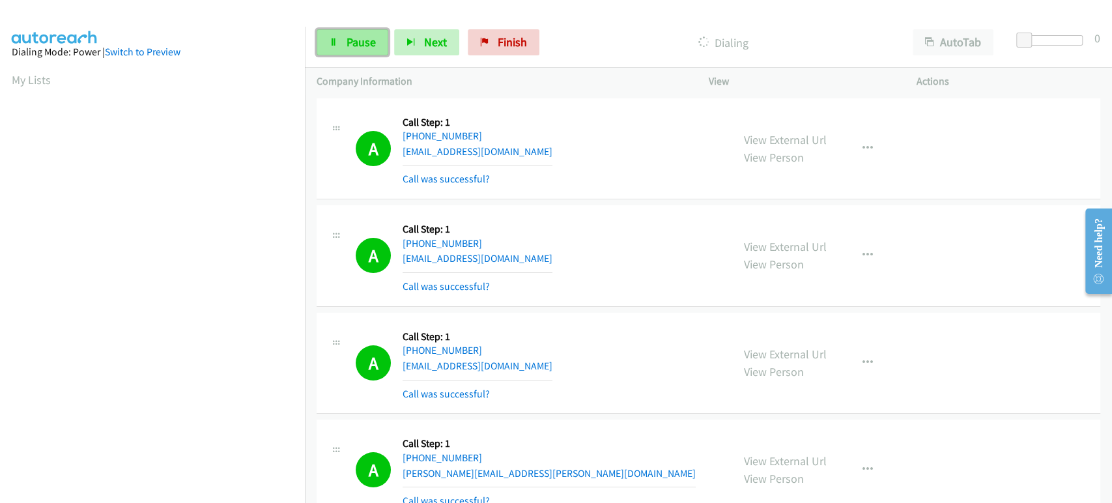
click at [358, 50] on link "Pause" at bounding box center [353, 42] width 72 height 26
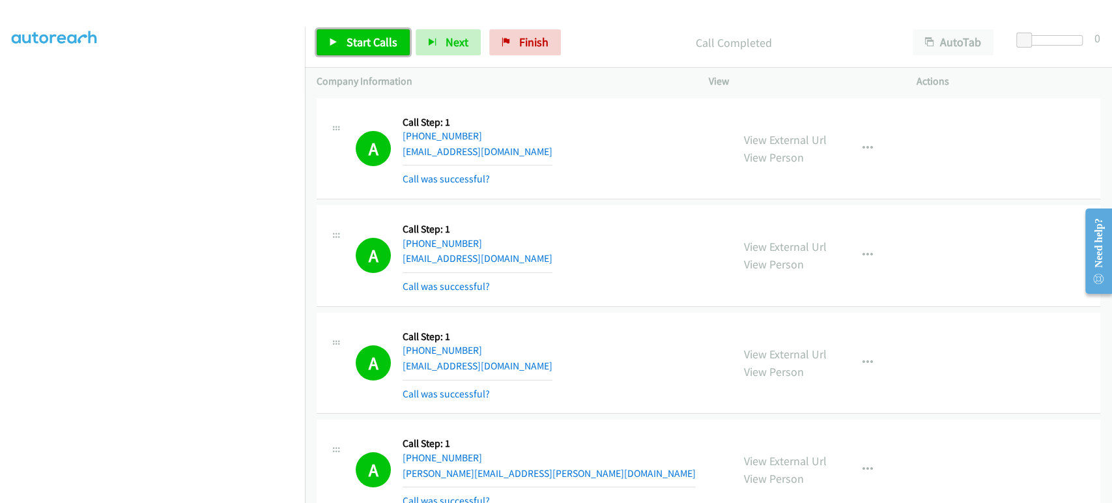
click at [365, 46] on span "Start Calls" at bounding box center [372, 42] width 51 height 15
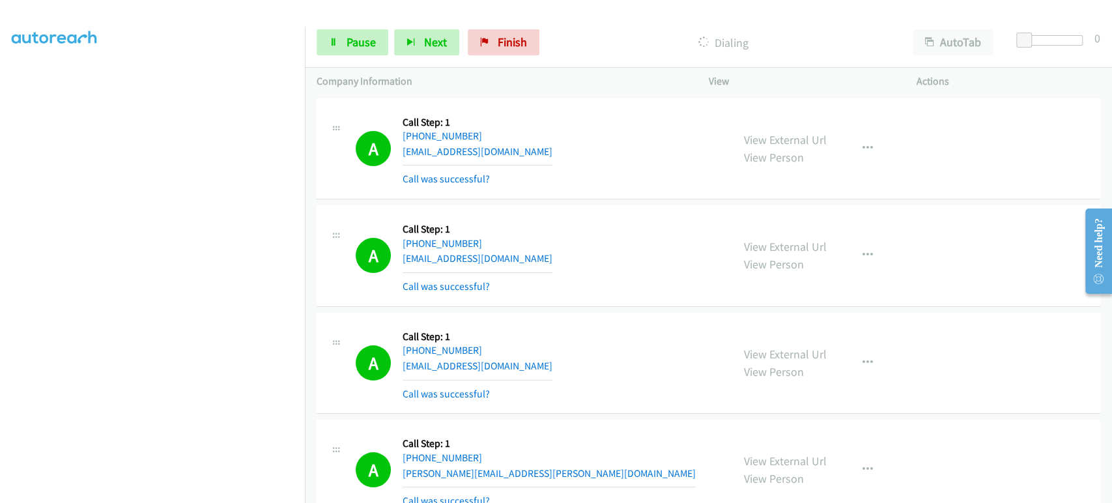
click at [107, 492] on section at bounding box center [152, 193] width 281 height 623
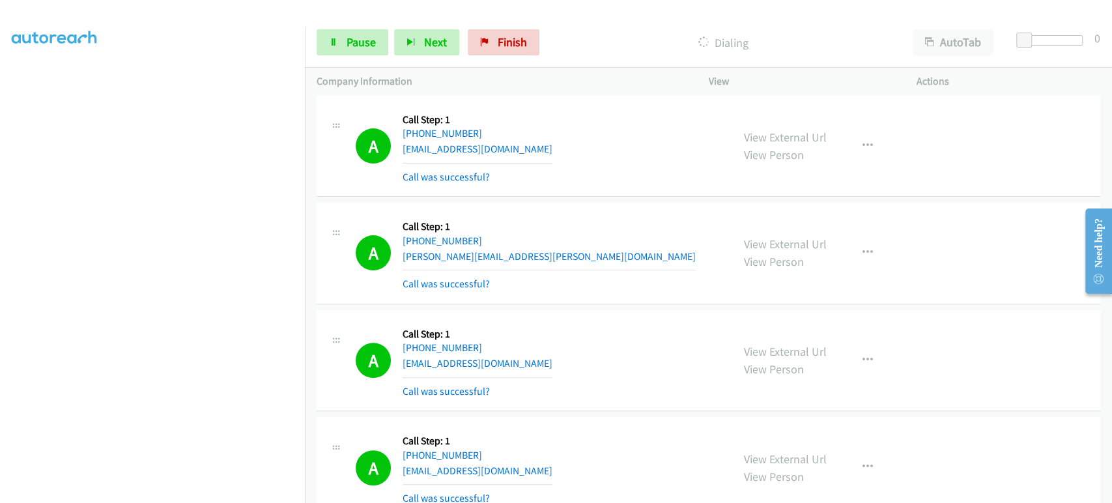
scroll to position [80, 0]
click at [347, 46] on span "Pause" at bounding box center [361, 42] width 29 height 15
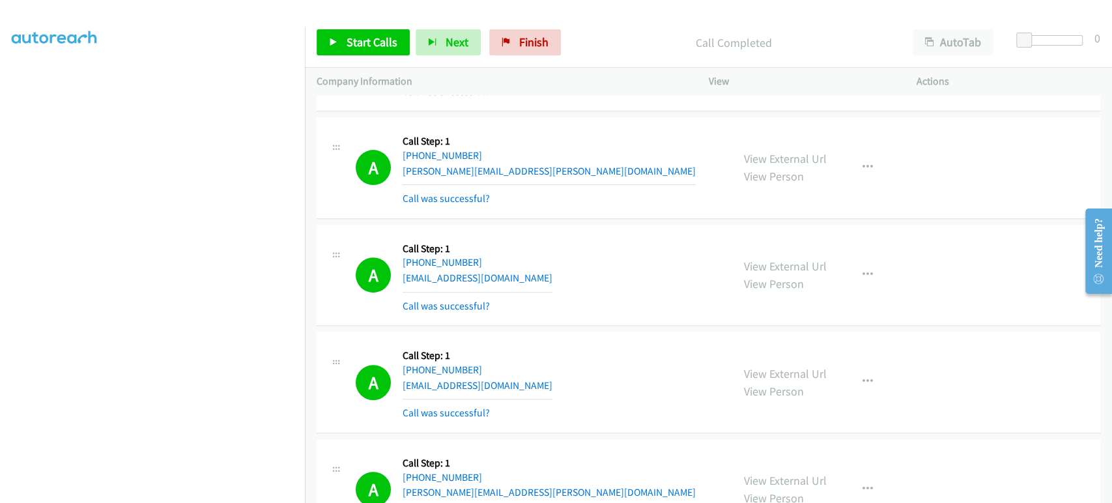
scroll to position [651, 0]
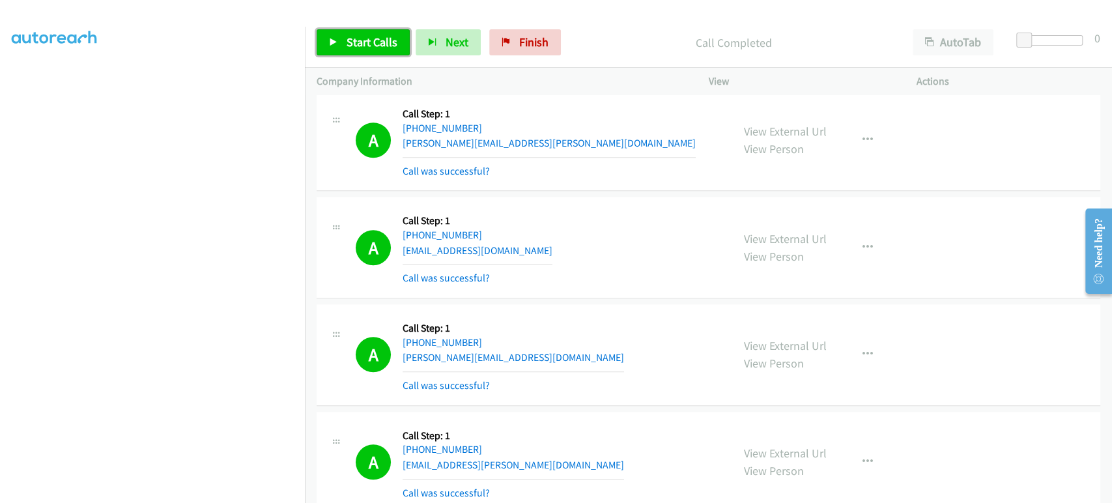
click at [364, 51] on link "Start Calls" at bounding box center [363, 42] width 93 height 26
click at [336, 50] on link "Pause" at bounding box center [353, 42] width 72 height 26
click at [375, 46] on span "Start Calls" at bounding box center [372, 42] width 51 height 15
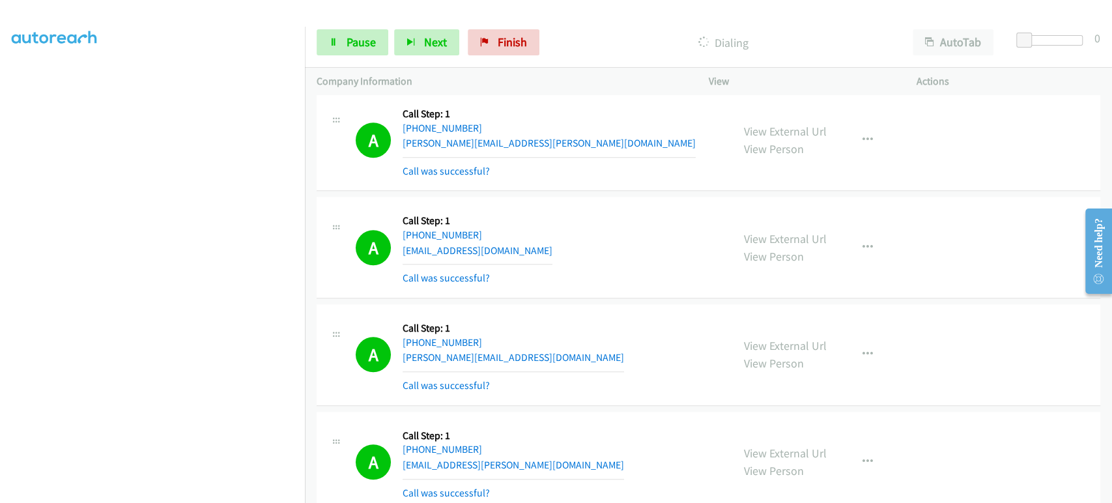
scroll to position [0, 0]
click at [343, 48] on link "Pause" at bounding box center [353, 42] width 72 height 26
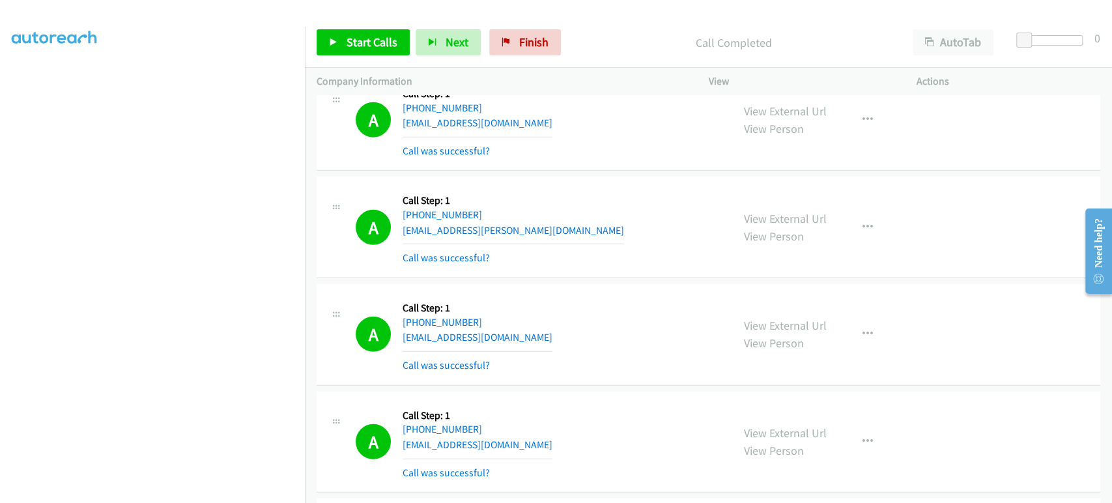
scroll to position [2388, 0]
click at [369, 46] on span "Start Calls" at bounding box center [372, 42] width 51 height 15
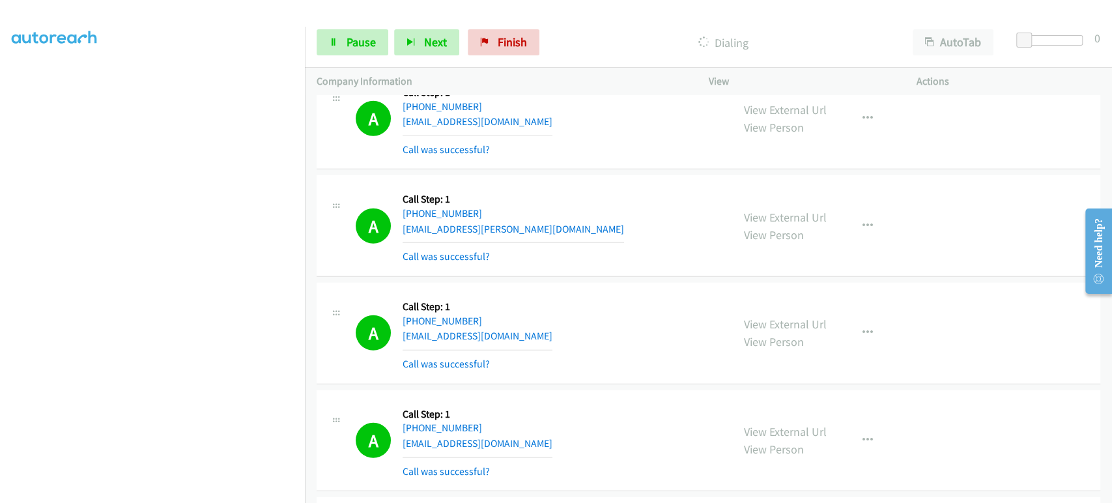
scroll to position [0, 0]
click at [338, 43] on link "Pause" at bounding box center [353, 42] width 72 height 26
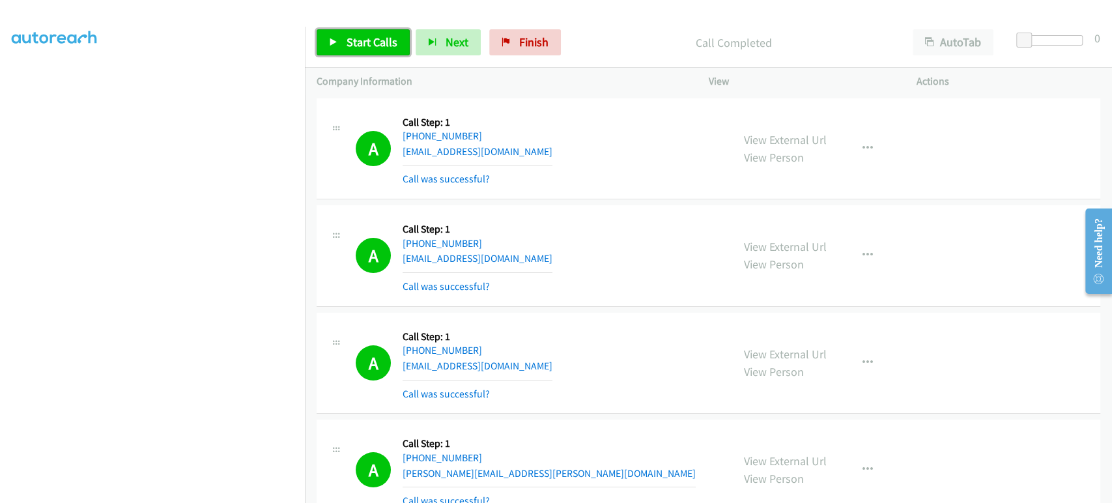
click at [328, 33] on link "Start Calls" at bounding box center [363, 42] width 93 height 26
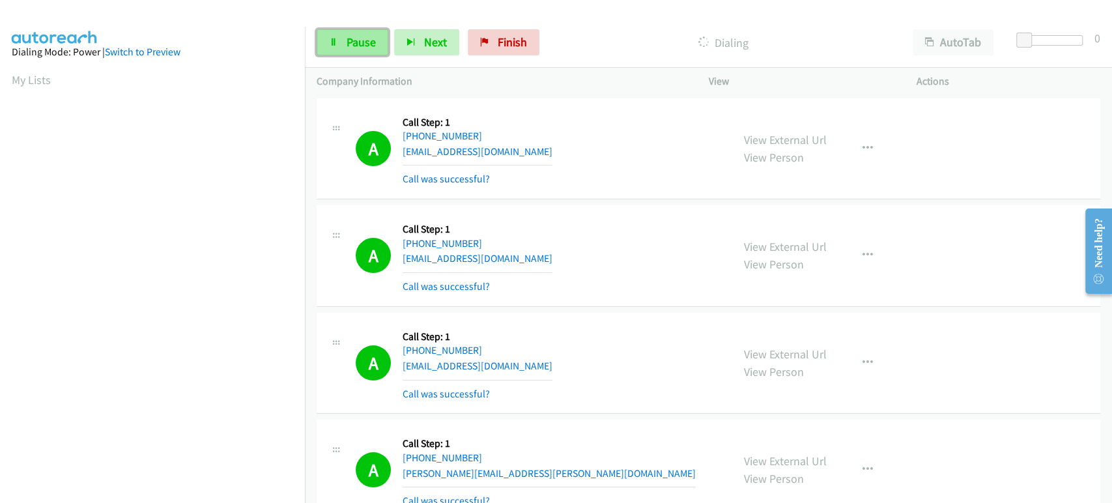
click at [350, 35] on span "Pause" at bounding box center [361, 42] width 29 height 15
